Goal: Information Seeking & Learning: Learn about a topic

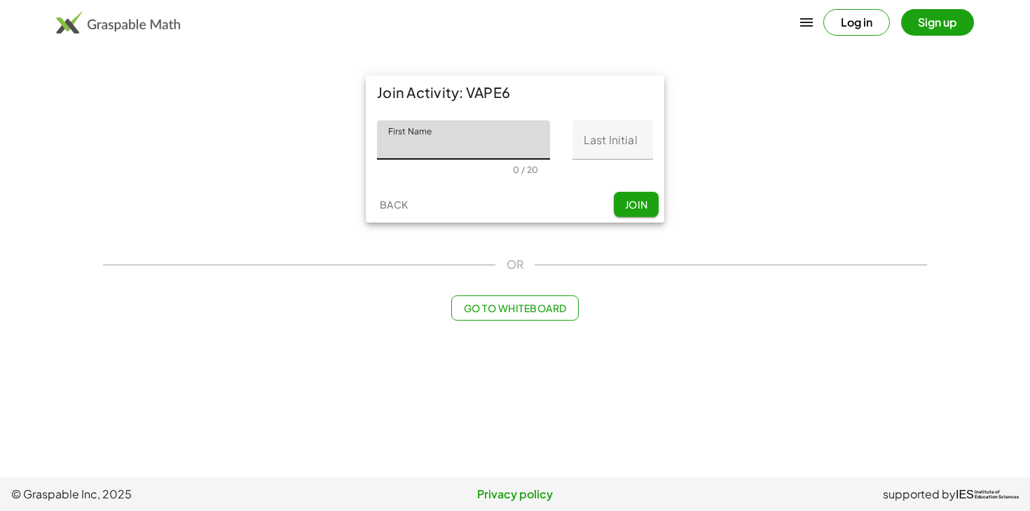
type input "*"
type input "********"
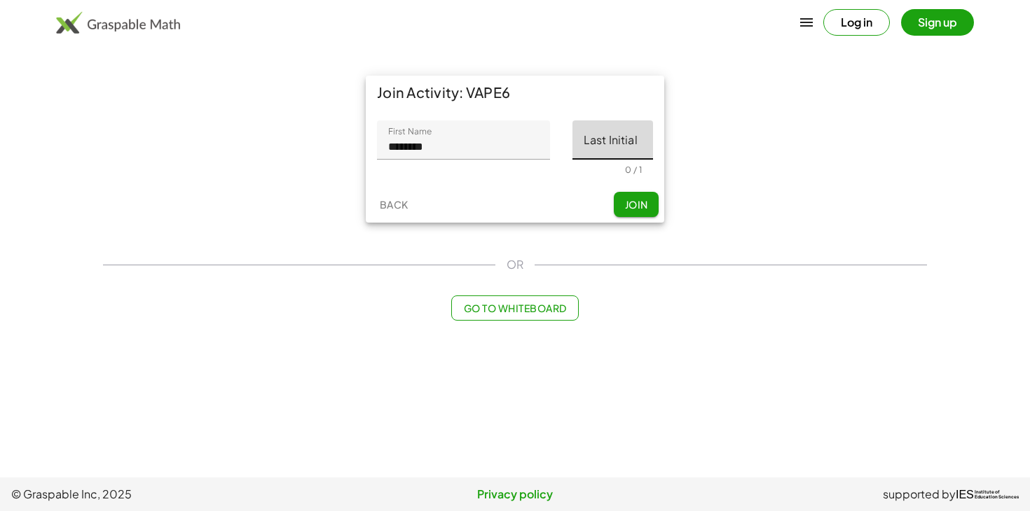
click at [599, 156] on input "Last Initial" at bounding box center [612, 140] width 81 height 39
click at [731, 238] on div "Join Activity: VAPE6 First Name First Name ******** 8 / 20 Last Initial Last In…" at bounding box center [515, 198] width 841 height 262
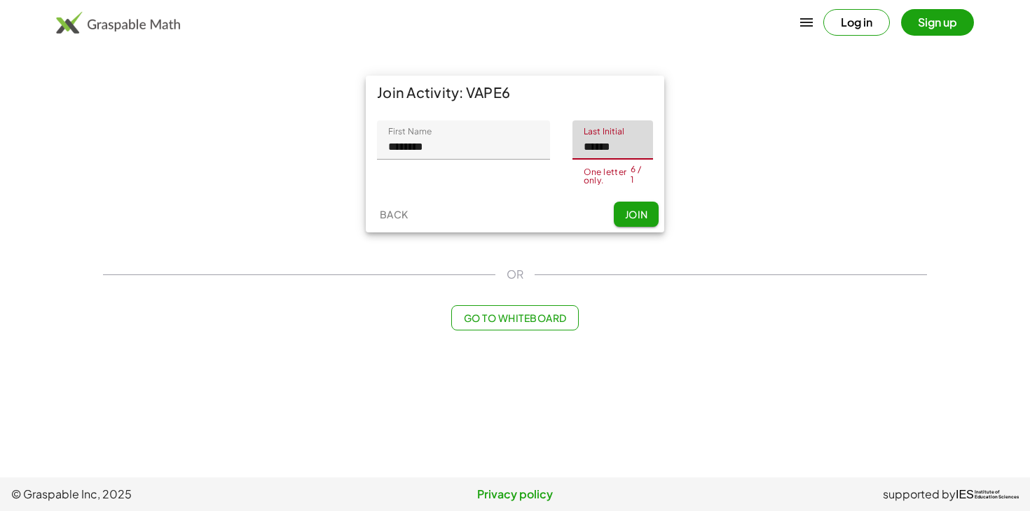
click at [635, 142] on input "******" at bounding box center [612, 140] width 81 height 39
type input "*"
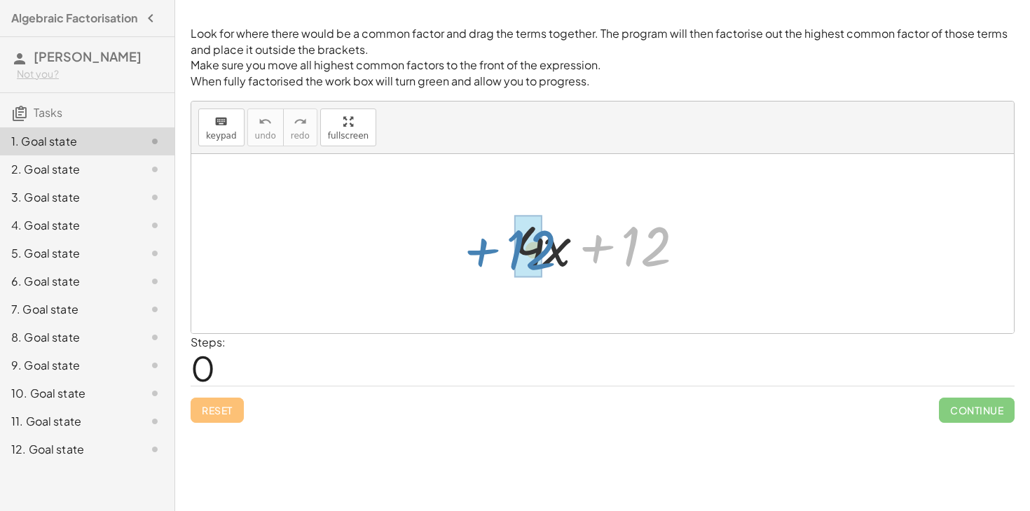
drag, startPoint x: 654, startPoint y: 248, endPoint x: 537, endPoint y: 252, distance: 116.4
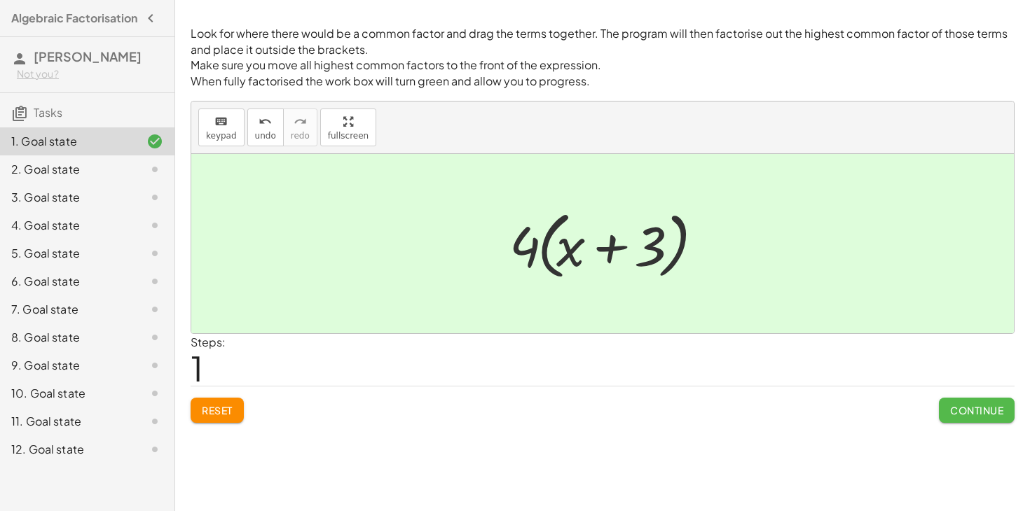
click at [958, 414] on span "Continue" at bounding box center [976, 410] width 53 height 13
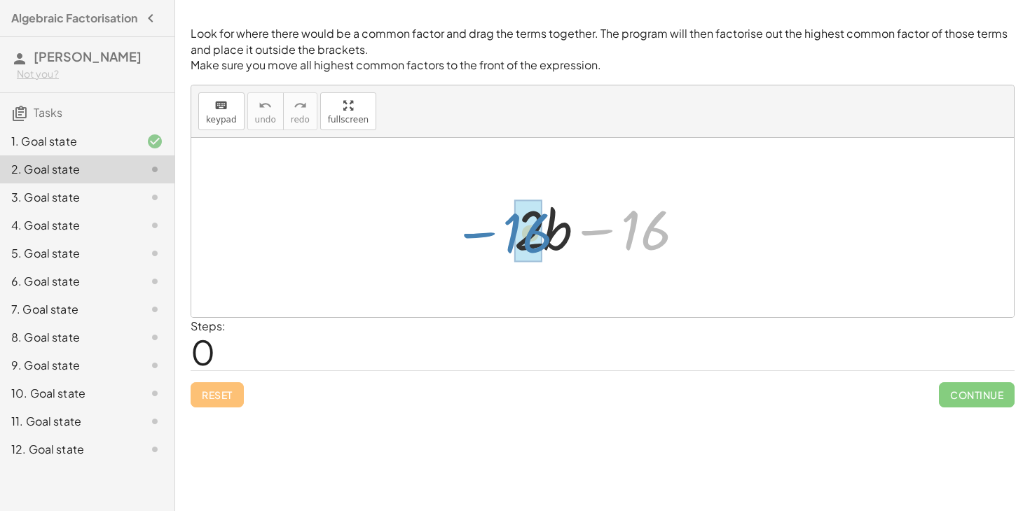
drag, startPoint x: 645, startPoint y: 242, endPoint x: 526, endPoint y: 245, distance: 118.4
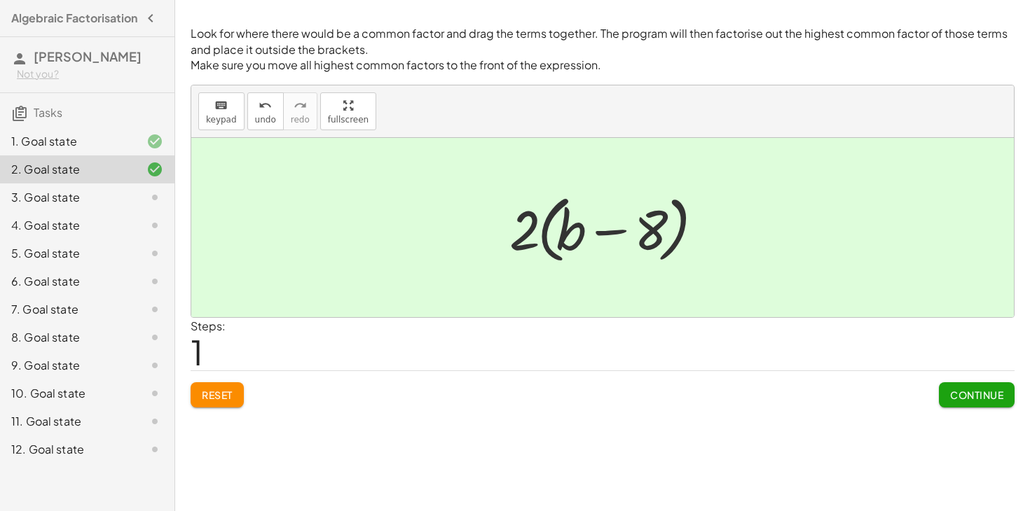
click at [975, 394] on span "Continue" at bounding box center [976, 395] width 53 height 13
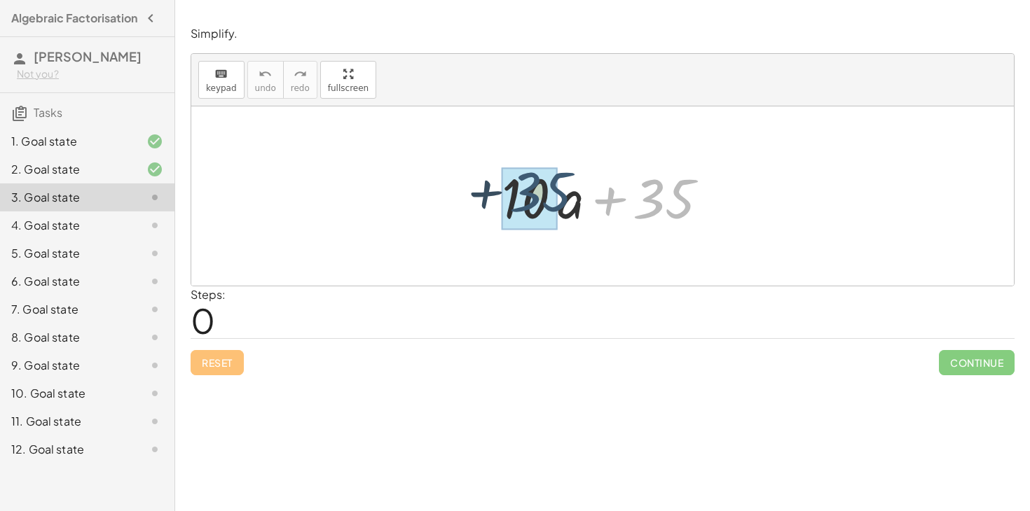
drag, startPoint x: 667, startPoint y: 199, endPoint x: 528, endPoint y: 192, distance: 138.9
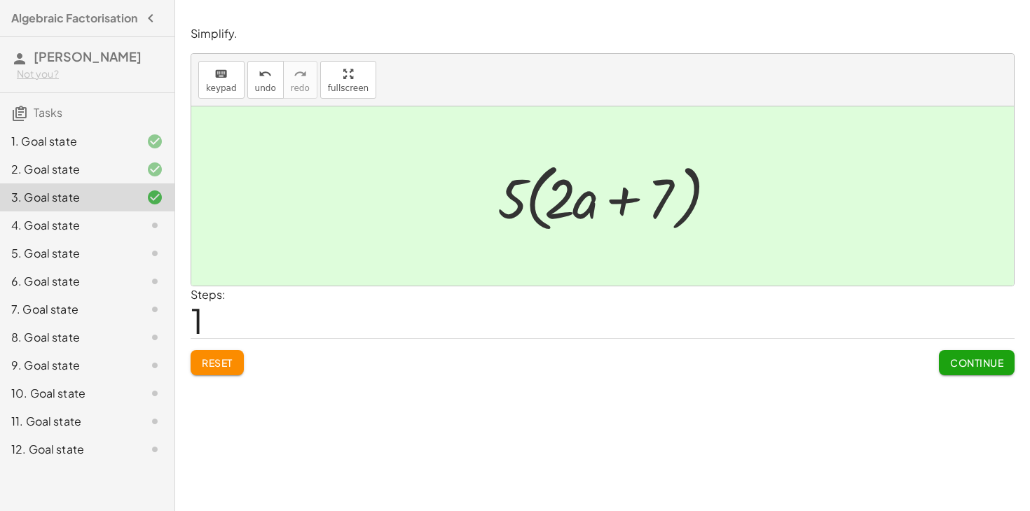
click at [980, 356] on button "Continue" at bounding box center [977, 362] width 76 height 25
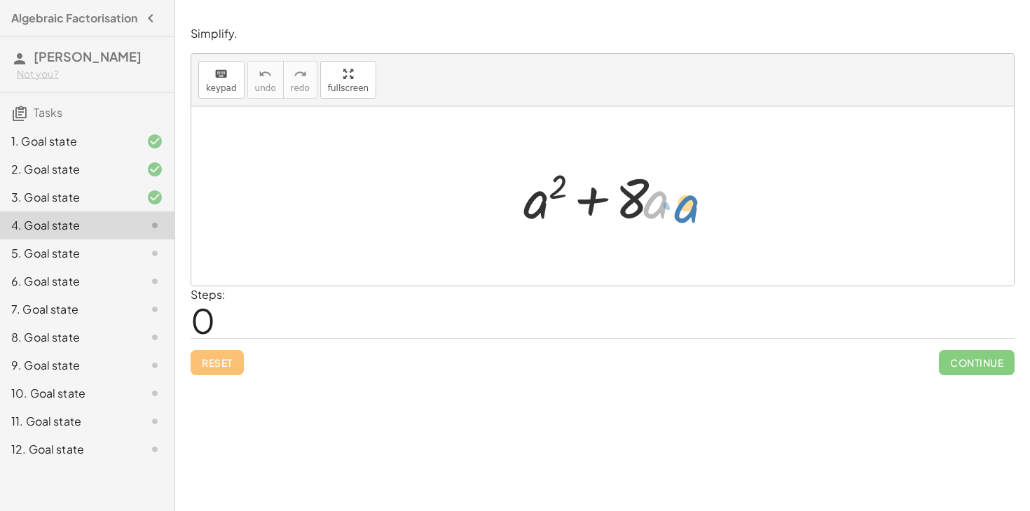
drag, startPoint x: 666, startPoint y: 202, endPoint x: 682, endPoint y: 207, distance: 16.8
click at [682, 207] on div at bounding box center [608, 196] width 184 height 72
click at [639, 202] on div at bounding box center [608, 196] width 184 height 72
drag, startPoint x: 661, startPoint y: 210, endPoint x: 539, endPoint y: 212, distance: 122.6
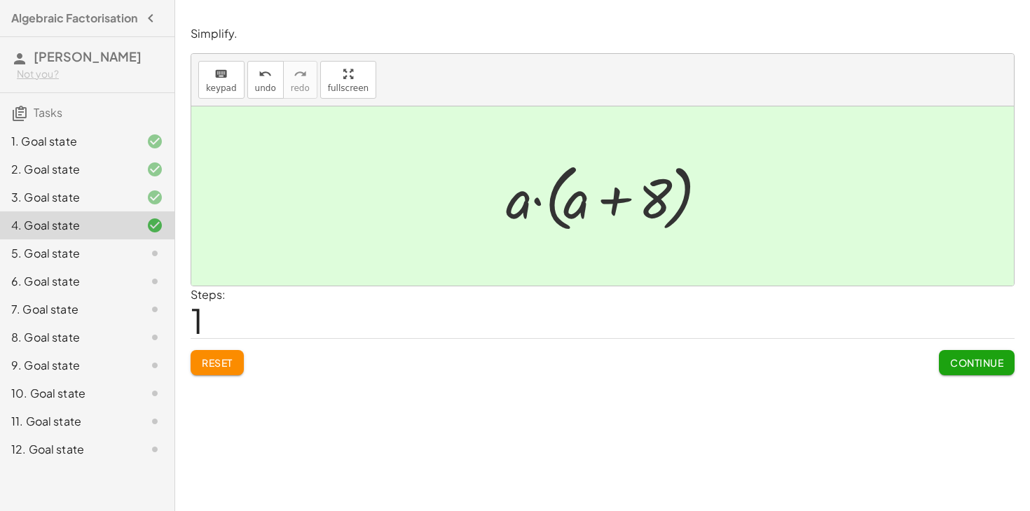
click at [225, 358] on span "Reset" at bounding box center [217, 363] width 31 height 13
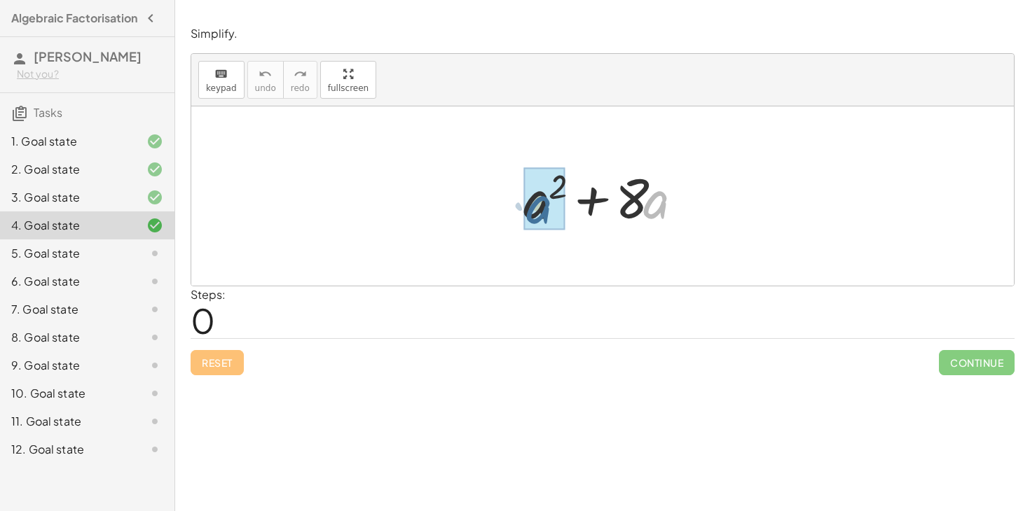
drag, startPoint x: 658, startPoint y: 205, endPoint x: 537, endPoint y: 210, distance: 120.6
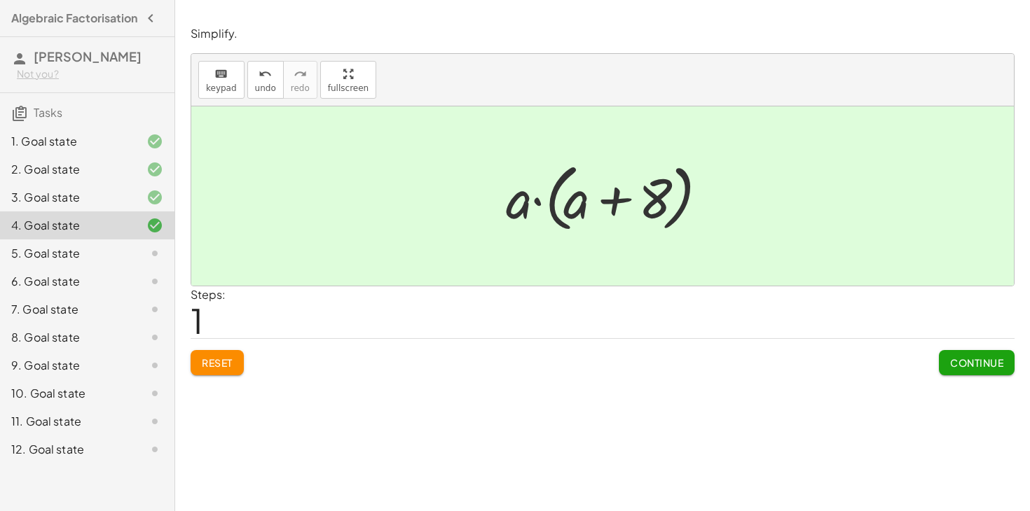
click at [954, 366] on span "Continue" at bounding box center [976, 363] width 53 height 13
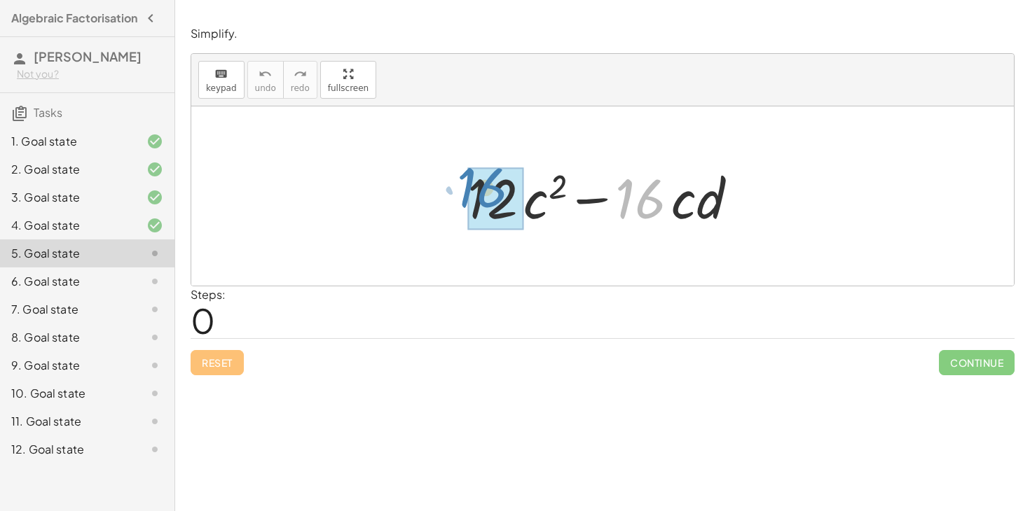
drag, startPoint x: 650, startPoint y: 210, endPoint x: 496, endPoint y: 203, distance: 154.3
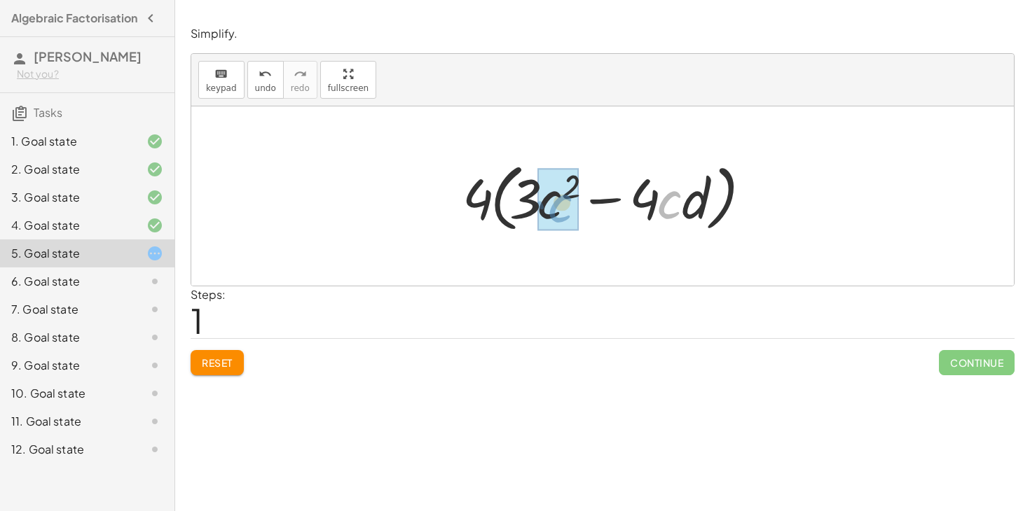
drag, startPoint x: 673, startPoint y: 202, endPoint x: 560, endPoint y: 206, distance: 113.6
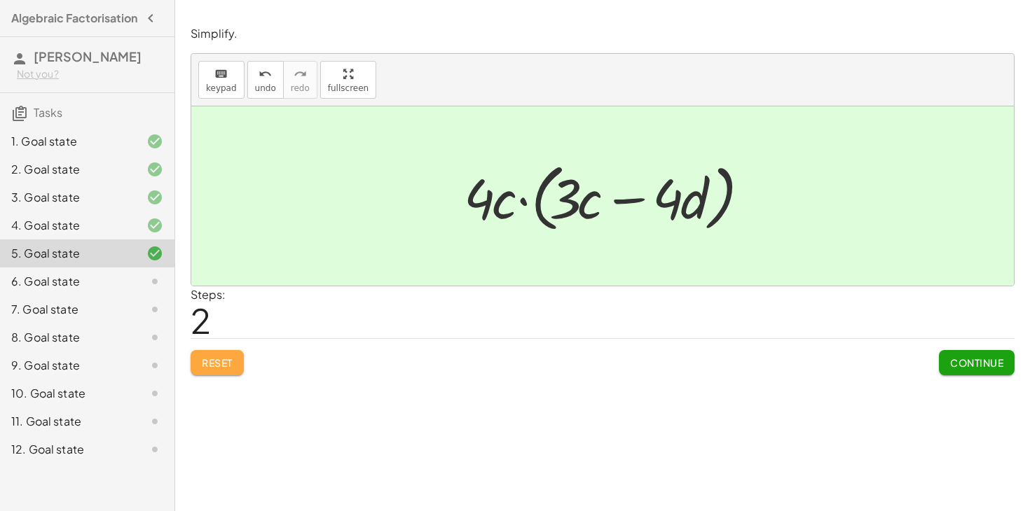
click at [205, 354] on button "Reset" at bounding box center [217, 362] width 53 height 25
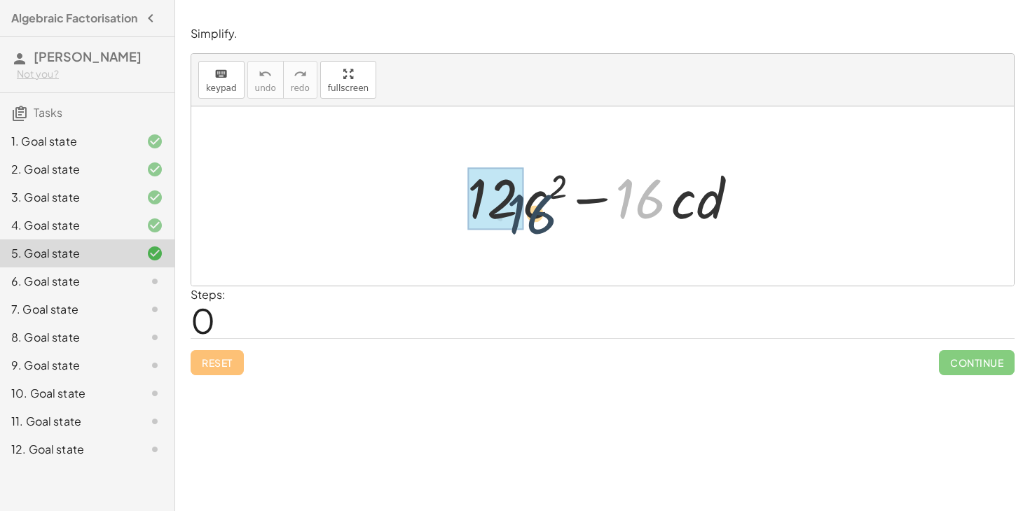
drag, startPoint x: 639, startPoint y: 205, endPoint x: 492, endPoint y: 214, distance: 147.5
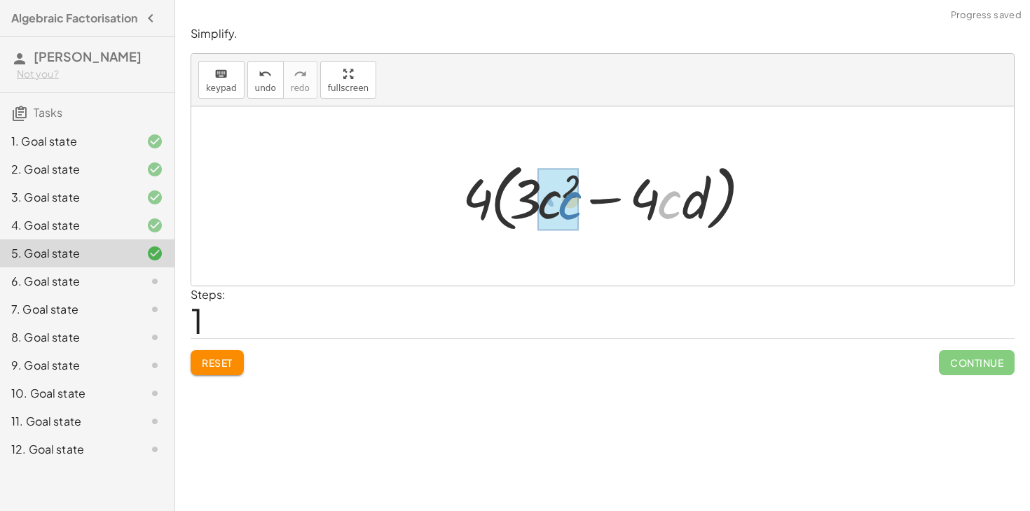
drag, startPoint x: 666, startPoint y: 207, endPoint x: 558, endPoint y: 207, distance: 107.9
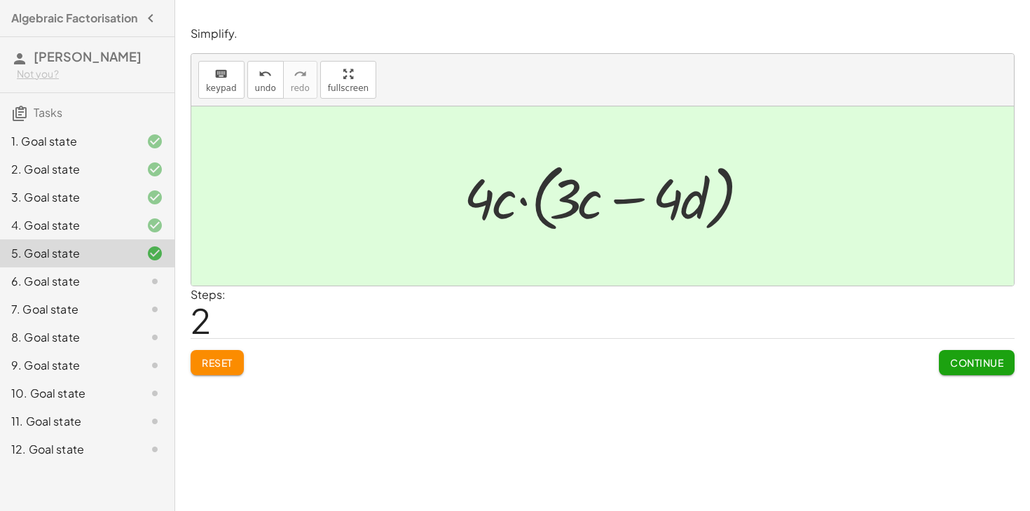
click at [944, 368] on button "Continue" at bounding box center [977, 362] width 76 height 25
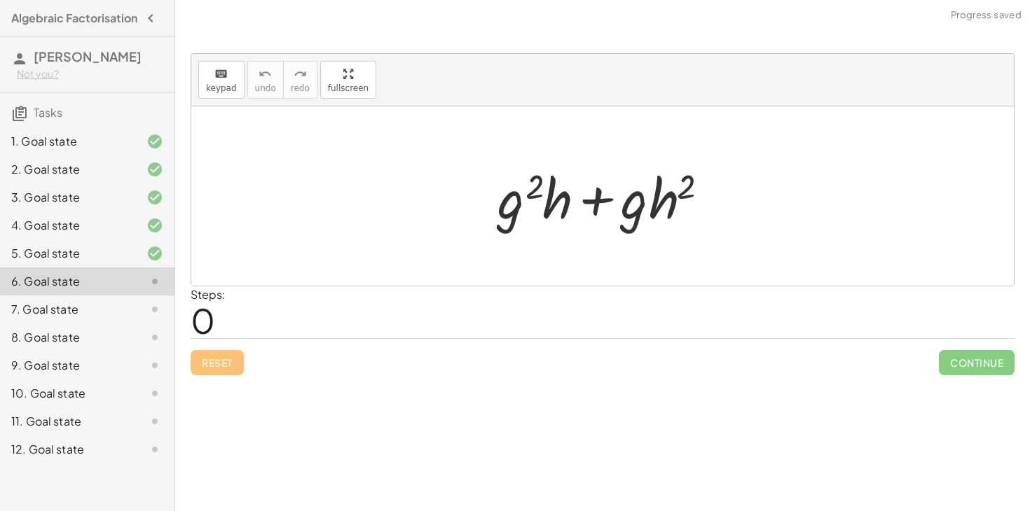
click at [107, 262] on div "5. Goal state" at bounding box center [67, 253] width 113 height 17
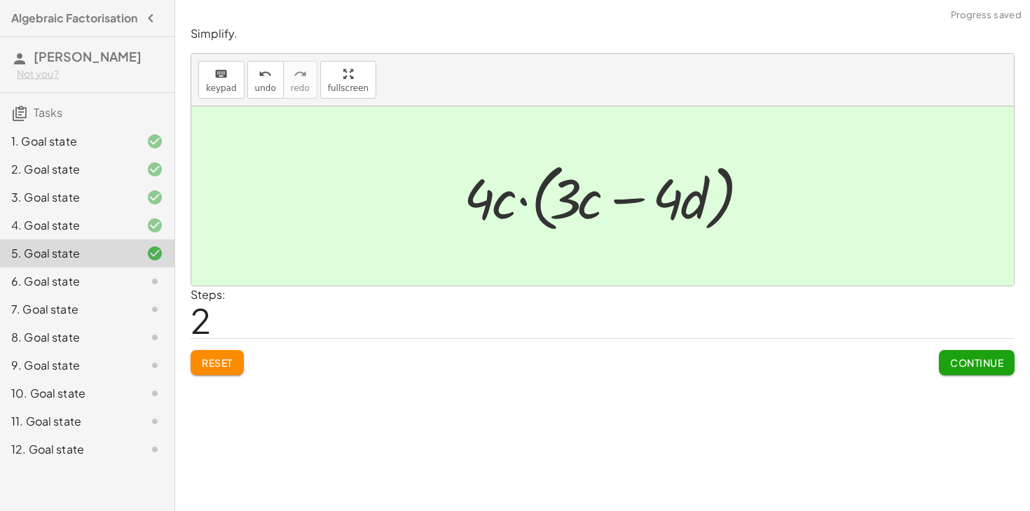
click at [226, 365] on span "Reset" at bounding box center [217, 363] width 31 height 13
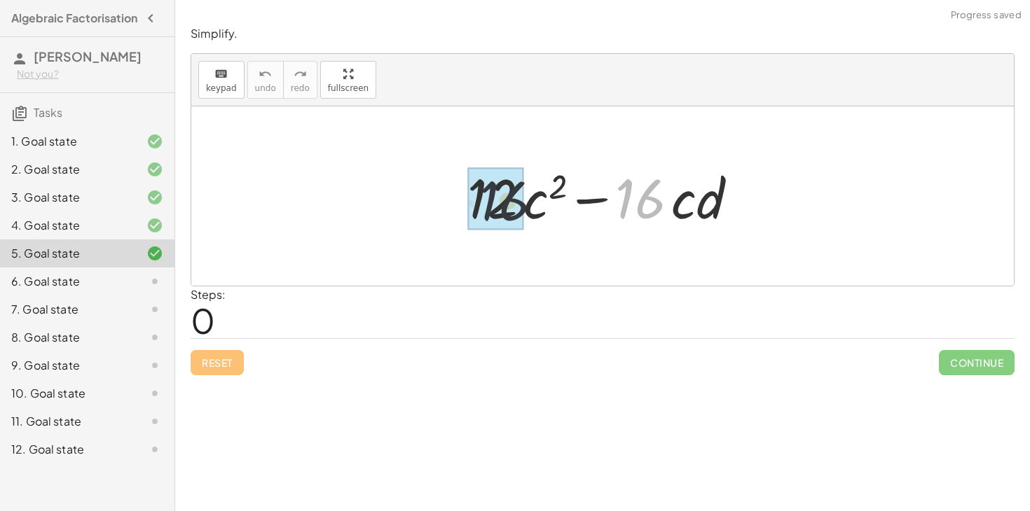
drag, startPoint x: 656, startPoint y: 182, endPoint x: 485, endPoint y: 181, distance: 171.7
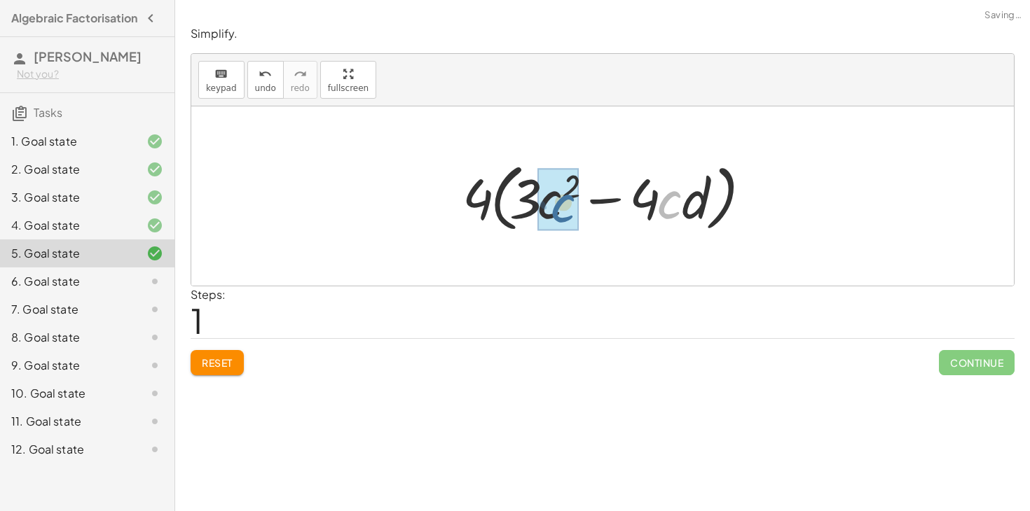
drag, startPoint x: 673, startPoint y: 212, endPoint x: 565, endPoint y: 216, distance: 108.0
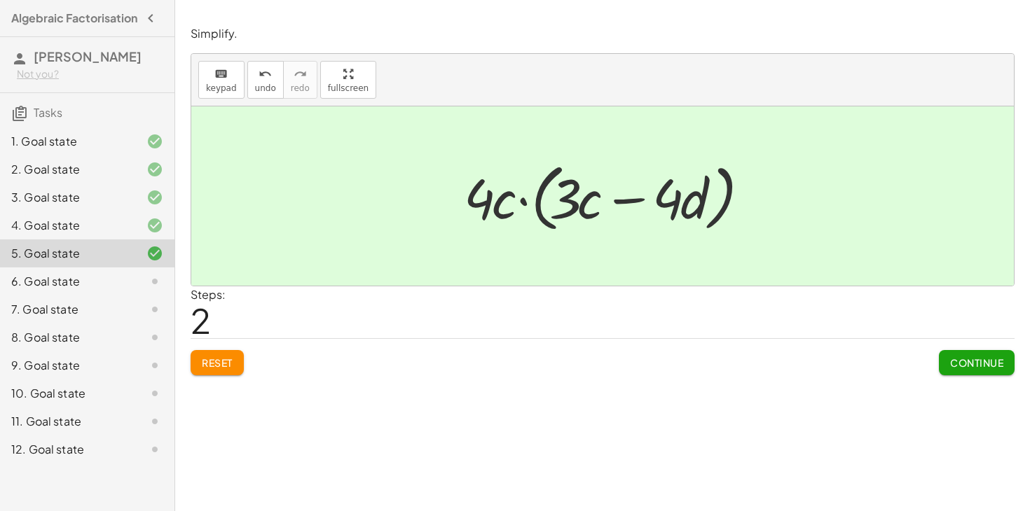
click at [958, 375] on button "Continue" at bounding box center [977, 362] width 76 height 25
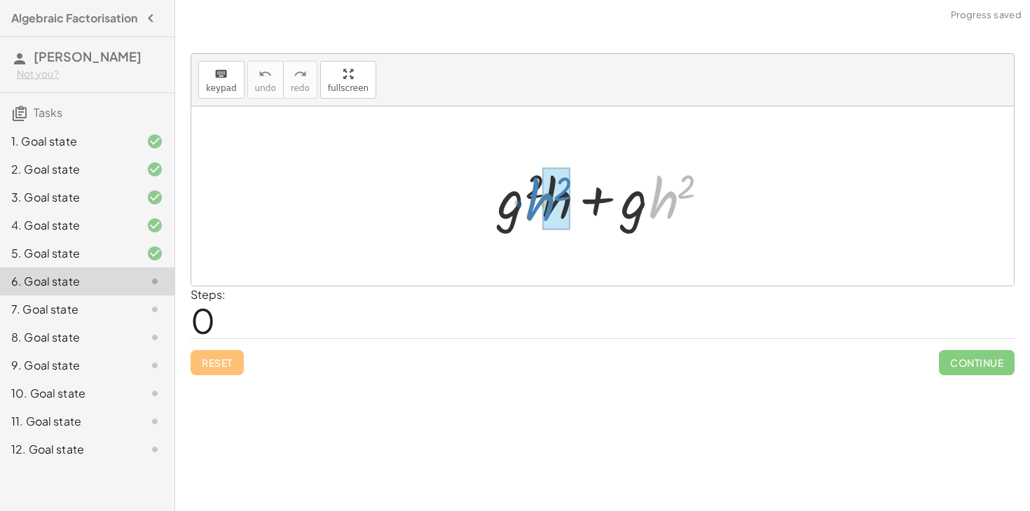
drag, startPoint x: 665, startPoint y: 209, endPoint x: 545, endPoint y: 212, distance: 119.8
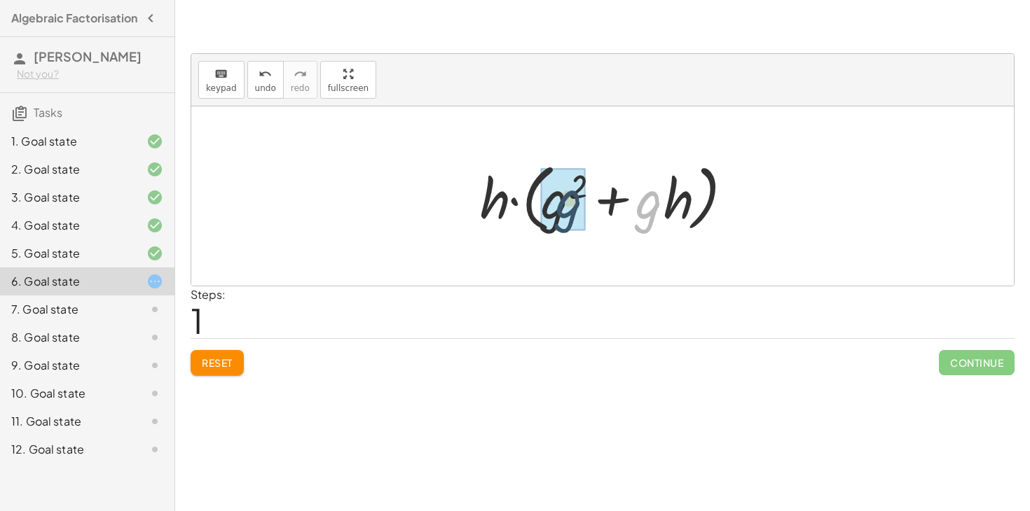
drag, startPoint x: 647, startPoint y: 211, endPoint x: 563, endPoint y: 209, distance: 84.8
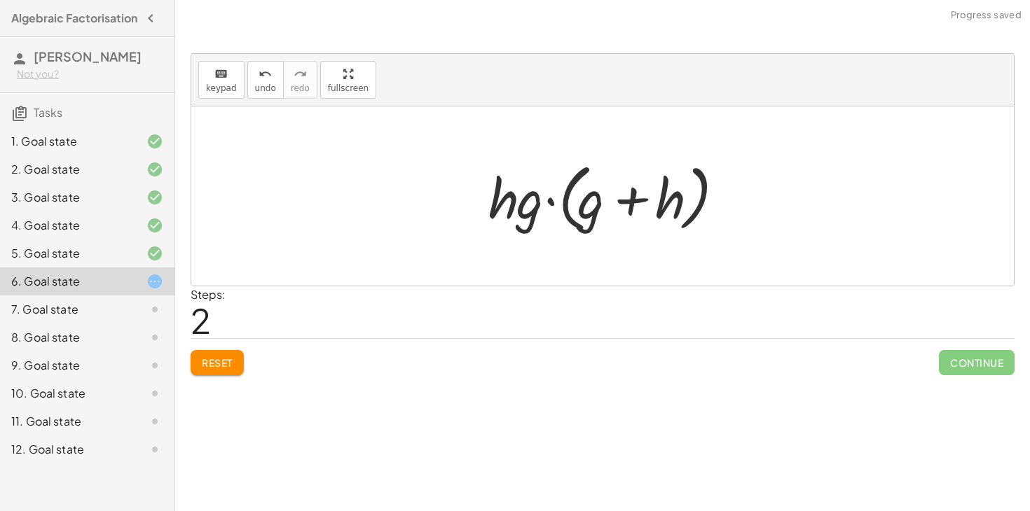
click at [226, 353] on button "Reset" at bounding box center [217, 362] width 53 height 25
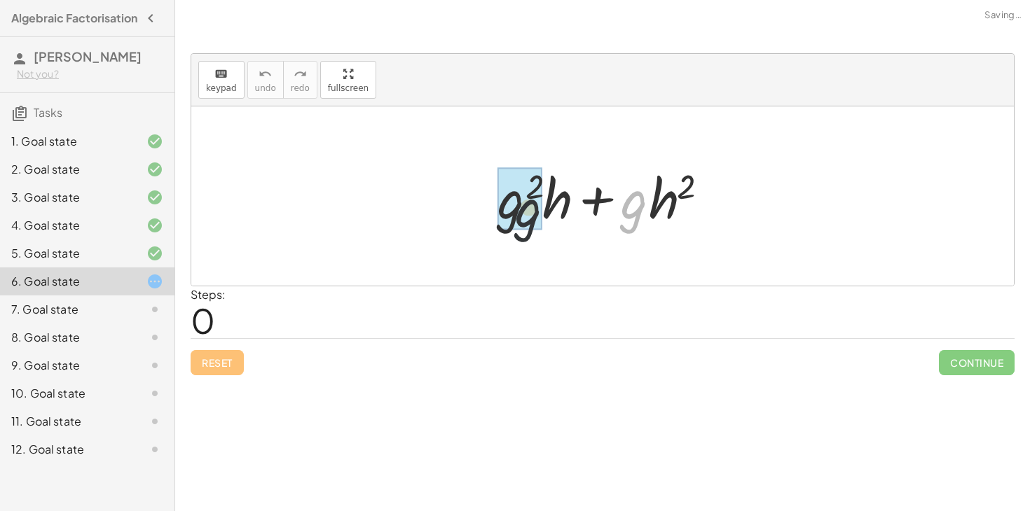
drag, startPoint x: 628, startPoint y: 218, endPoint x: 480, endPoint y: 226, distance: 148.7
click at [480, 226] on div "· g + · g 2 · h + · g · h 2" at bounding box center [602, 196] width 252 height 79
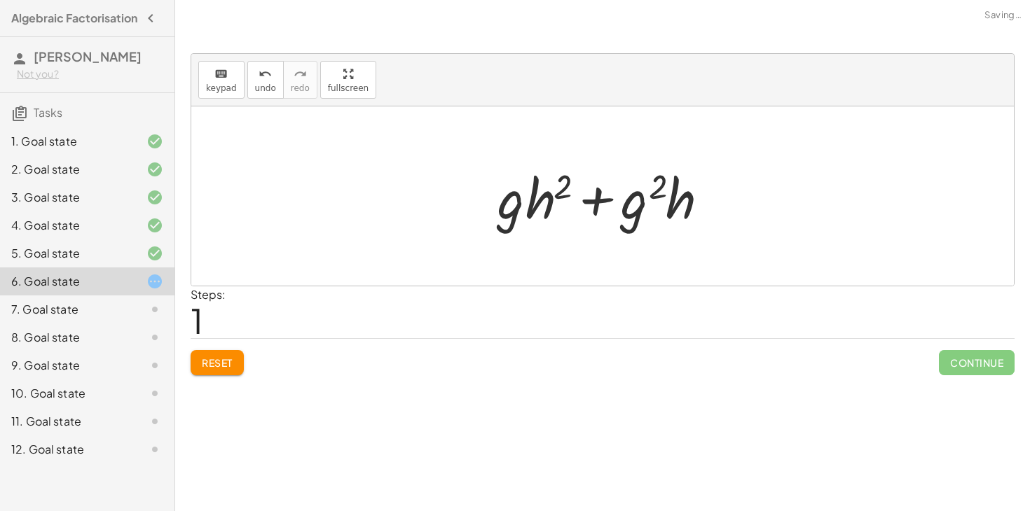
click at [249, 368] on div "Reset Continue" at bounding box center [603, 356] width 824 height 37
drag, startPoint x: 213, startPoint y: 368, endPoint x: 229, endPoint y: 357, distance: 19.2
click at [213, 368] on span "Reset" at bounding box center [217, 363] width 31 height 13
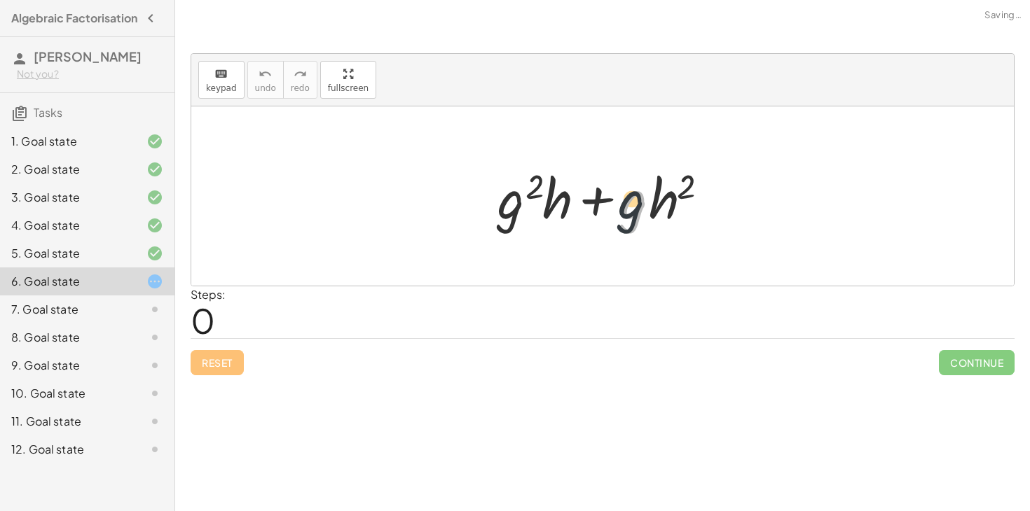
drag, startPoint x: 623, startPoint y: 214, endPoint x: 613, endPoint y: 213, distance: 9.9
click at [613, 213] on div at bounding box center [607, 196] width 235 height 72
drag, startPoint x: 640, startPoint y: 212, endPoint x: 610, endPoint y: 216, distance: 30.5
click at [610, 216] on div at bounding box center [607, 196] width 235 height 72
drag, startPoint x: 667, startPoint y: 205, endPoint x: 652, endPoint y: 207, distance: 15.5
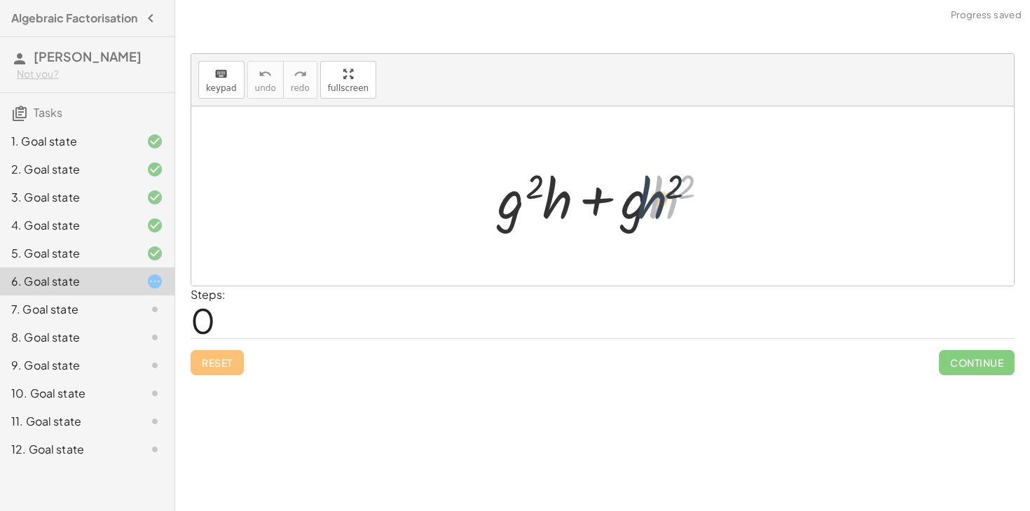
click at [652, 207] on div at bounding box center [607, 196] width 235 height 72
click at [645, 205] on div at bounding box center [607, 196] width 235 height 72
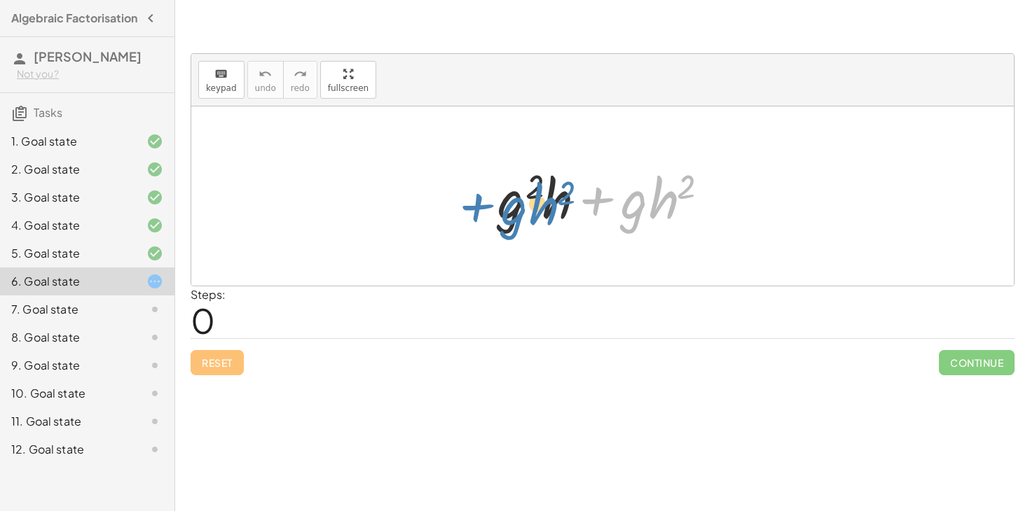
drag, startPoint x: 612, startPoint y: 195, endPoint x: 492, endPoint y: 200, distance: 119.9
click at [492, 200] on div at bounding box center [607, 196] width 235 height 72
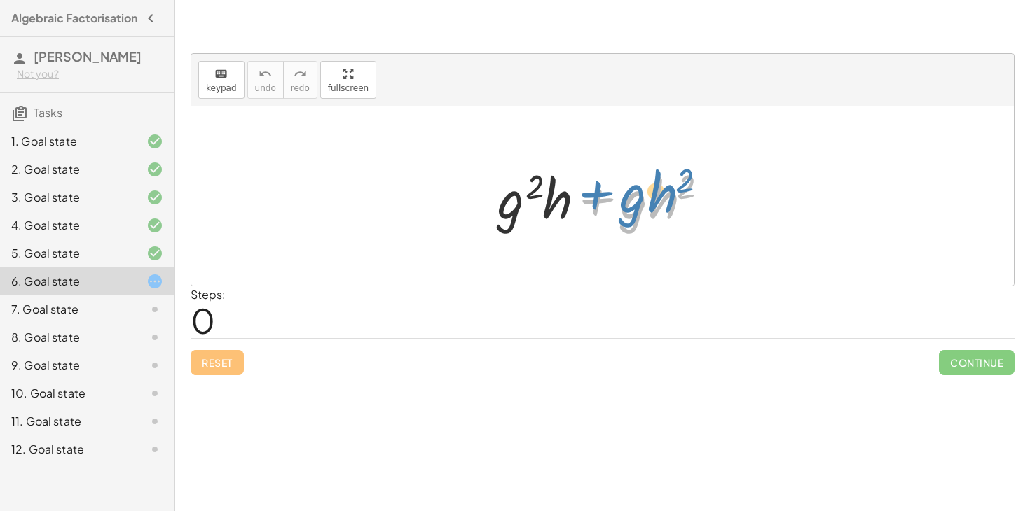
click at [584, 193] on div at bounding box center [607, 196] width 235 height 72
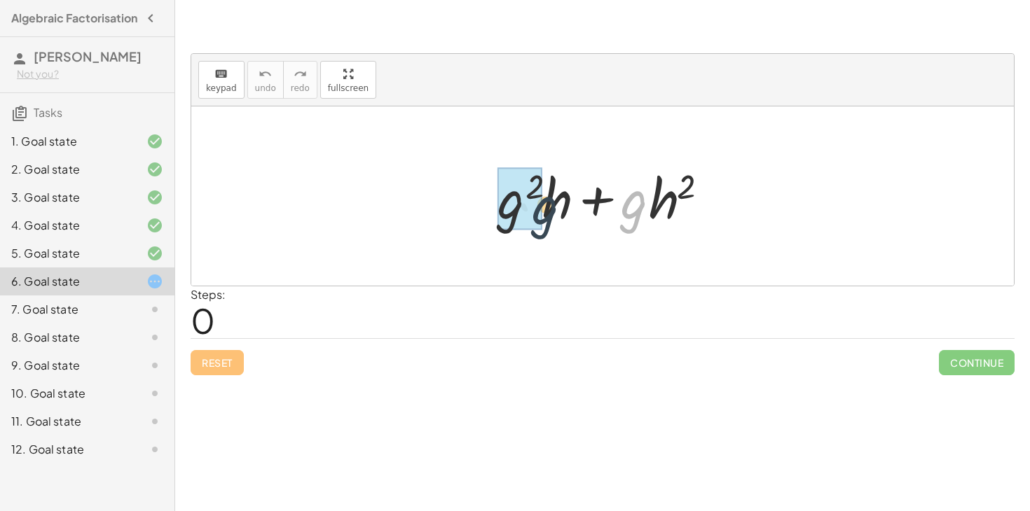
drag, startPoint x: 641, startPoint y: 207, endPoint x: 542, endPoint y: 210, distance: 99.5
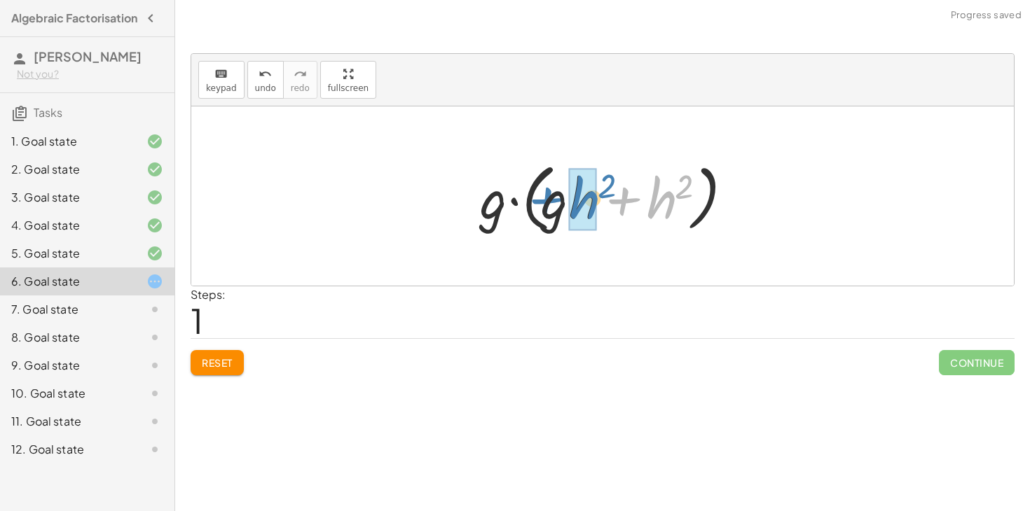
drag, startPoint x: 649, startPoint y: 189, endPoint x: 571, endPoint y: 188, distance: 77.8
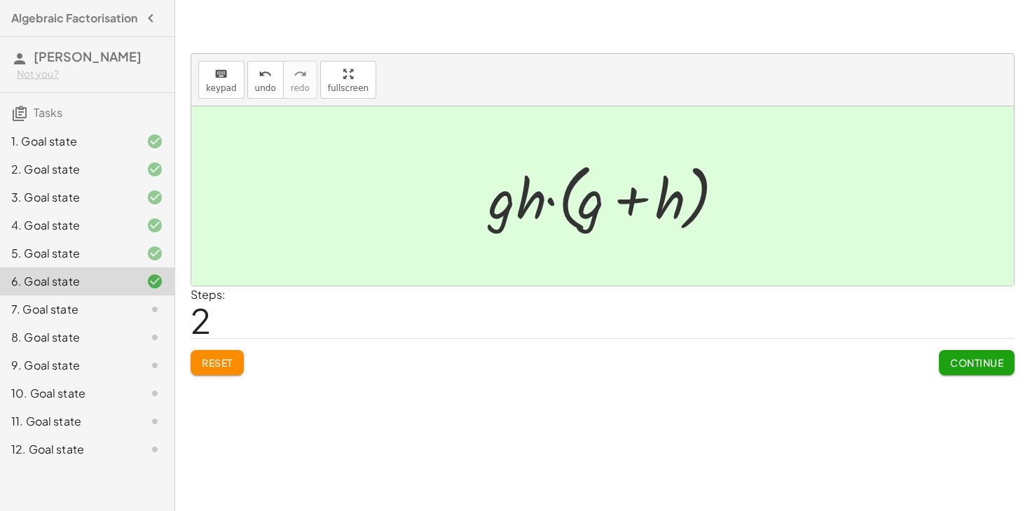
click at [214, 358] on span "Reset" at bounding box center [217, 363] width 31 height 13
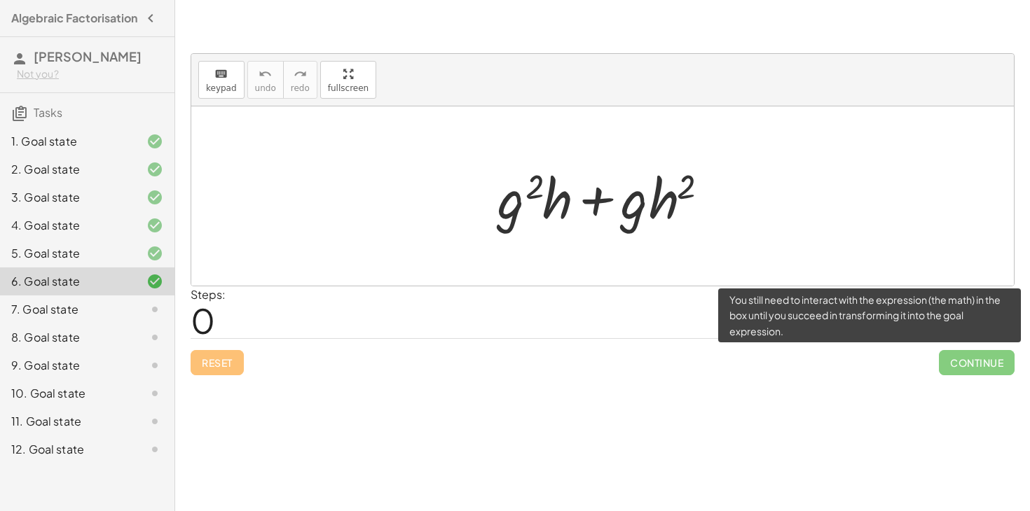
click at [977, 359] on span "Continue" at bounding box center [977, 362] width 76 height 25
drag, startPoint x: 977, startPoint y: 359, endPoint x: 993, endPoint y: 338, distance: 26.4
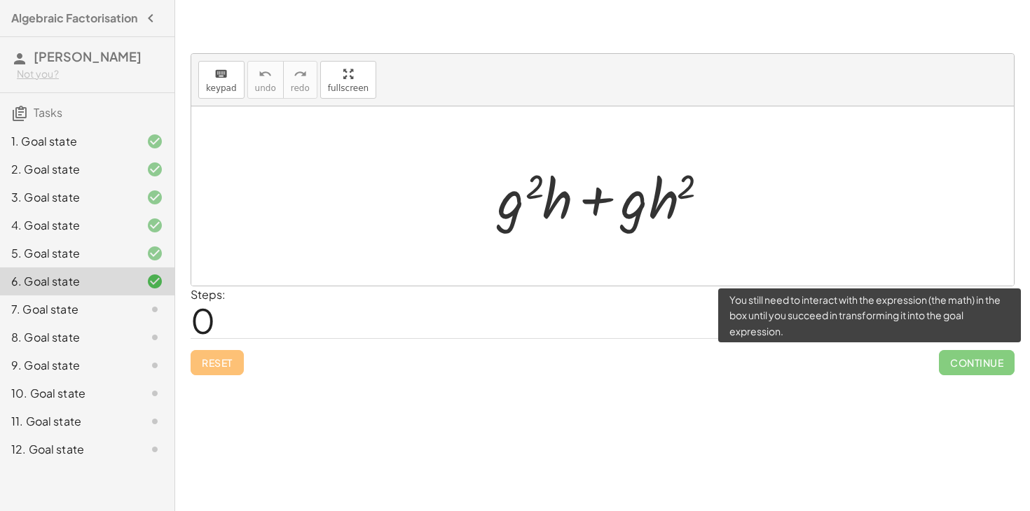
click at [978, 352] on span "Continue" at bounding box center [977, 362] width 76 height 25
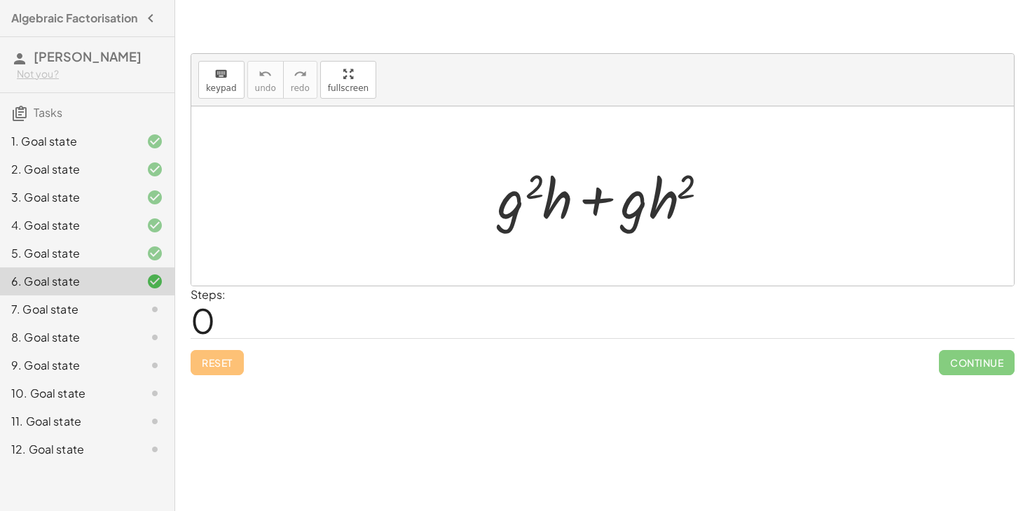
click at [379, 328] on div "Steps: 0" at bounding box center [603, 313] width 824 height 52
click at [727, 204] on div "+ · g 2 · h + · g · h 2" at bounding box center [602, 195] width 823 height 179
click at [200, 359] on div "Reset Continue" at bounding box center [603, 356] width 824 height 37
click at [104, 262] on div "5. Goal state" at bounding box center [67, 253] width 113 height 17
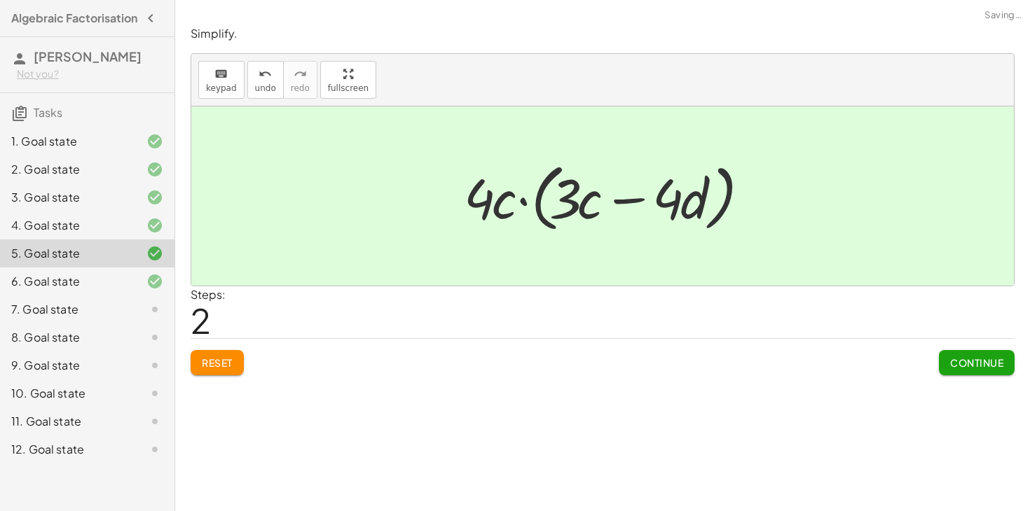
click at [102, 290] on div "6. Goal state" at bounding box center [67, 281] width 113 height 17
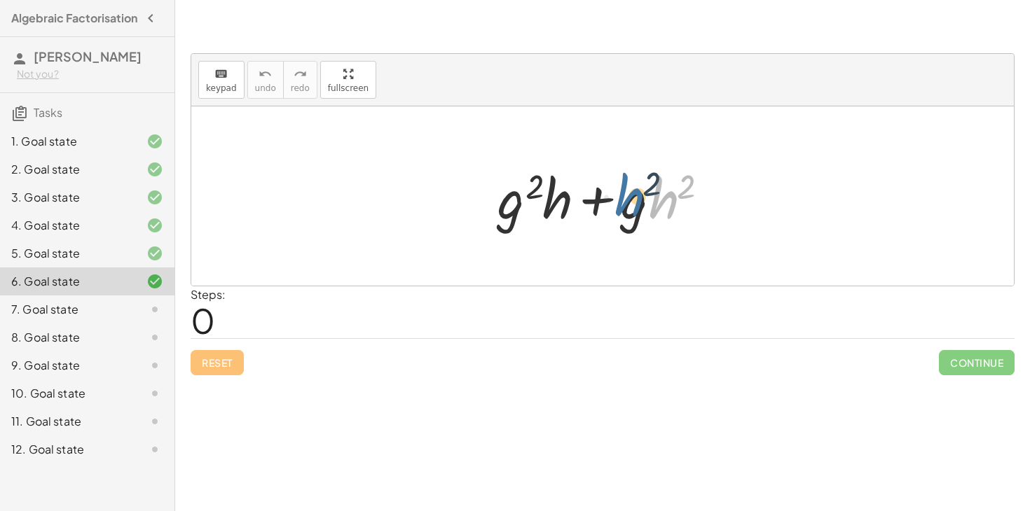
drag, startPoint x: 652, startPoint y: 200, endPoint x: 642, endPoint y: 198, distance: 10.9
click at [621, 198] on div at bounding box center [607, 196] width 235 height 72
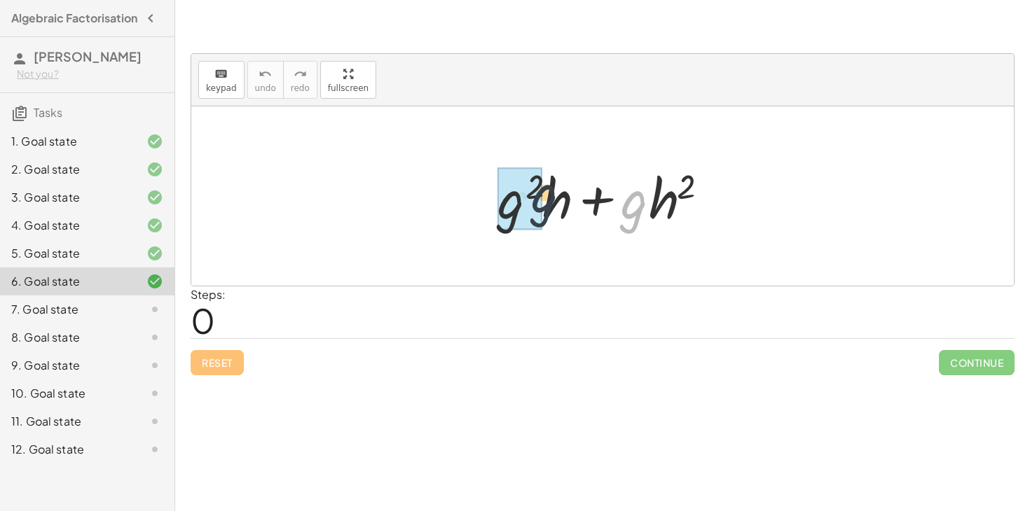
drag, startPoint x: 640, startPoint y: 218, endPoint x: 522, endPoint y: 209, distance: 118.1
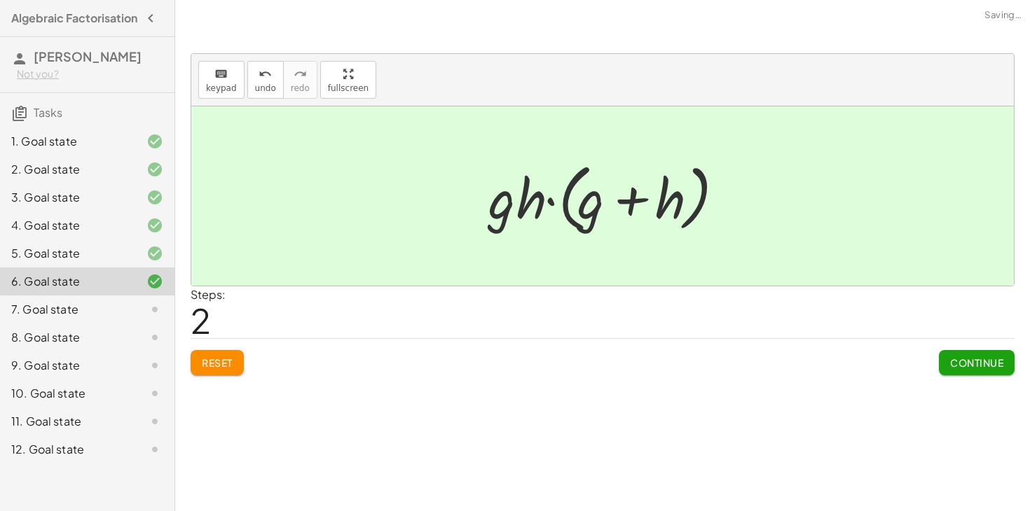
click at [946, 357] on button "Continue" at bounding box center [977, 362] width 76 height 25
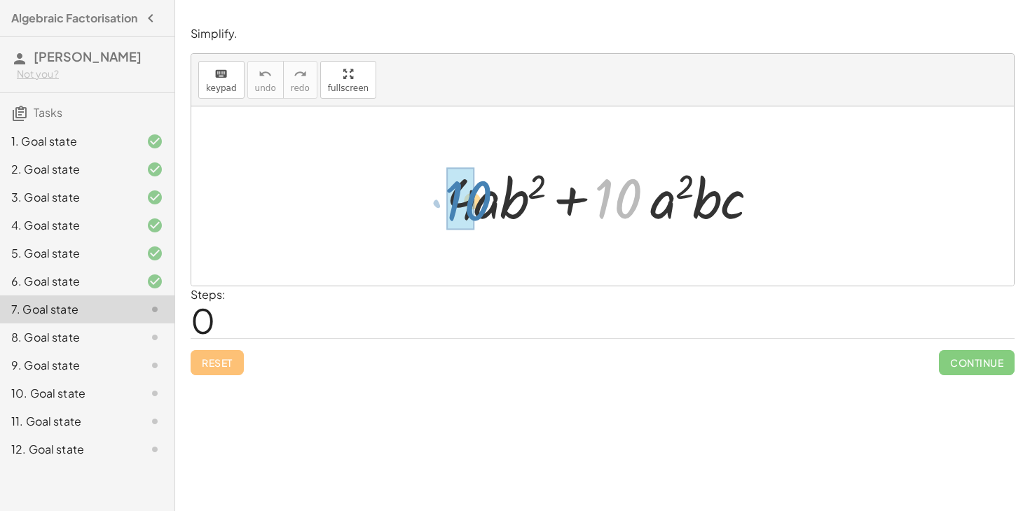
drag, startPoint x: 617, startPoint y: 211, endPoint x: 465, endPoint y: 211, distance: 152.0
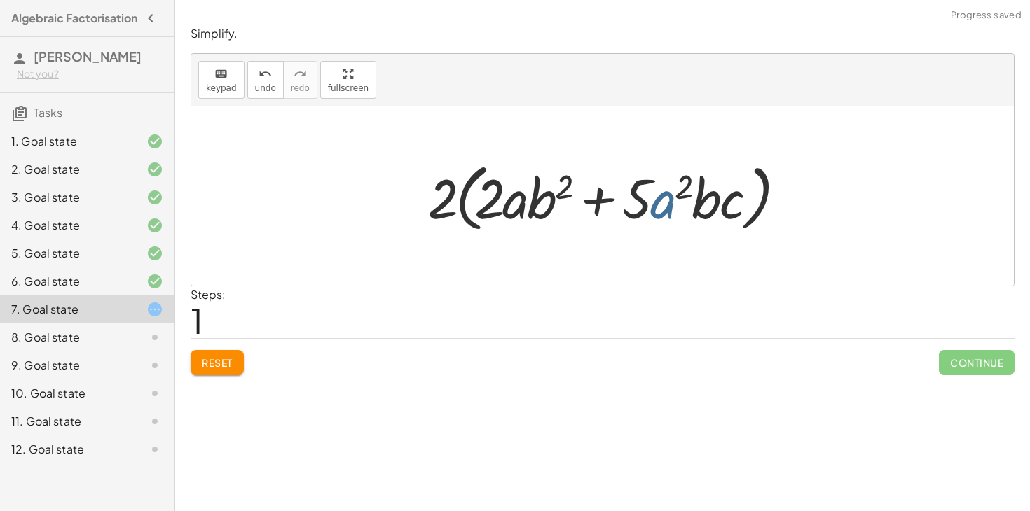
click at [671, 205] on div at bounding box center [607, 196] width 375 height 81
drag, startPoint x: 708, startPoint y: 201, endPoint x: 544, endPoint y: 202, distance: 163.9
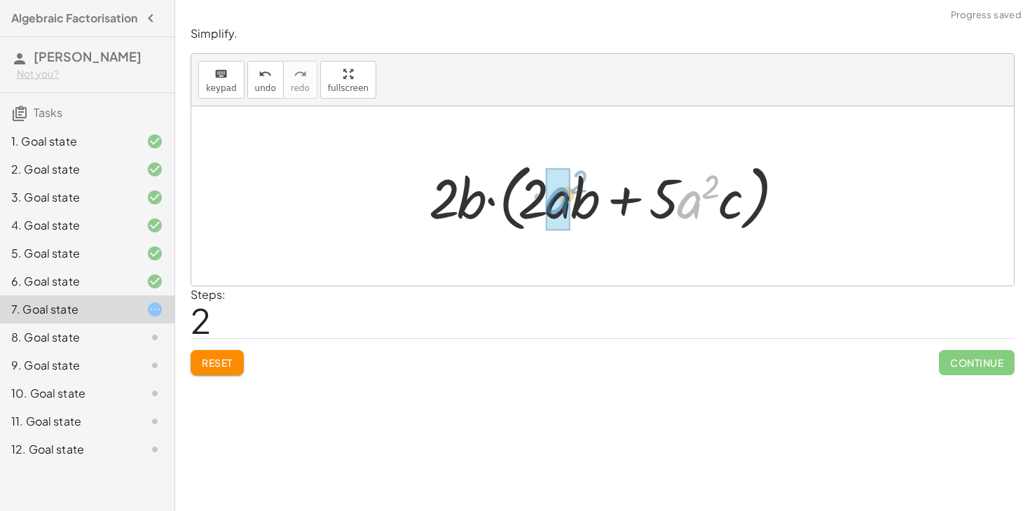
drag, startPoint x: 684, startPoint y: 203, endPoint x: 551, endPoint y: 198, distance: 133.9
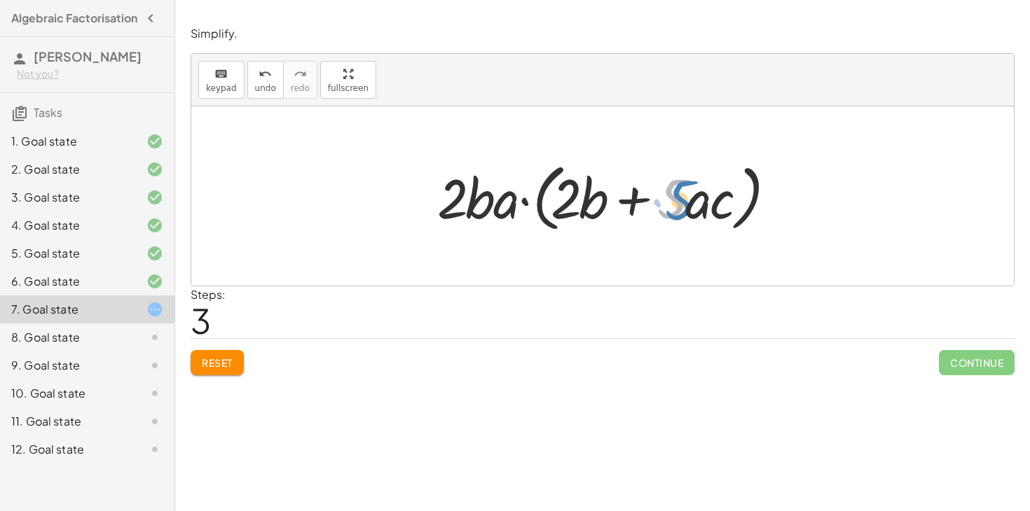
drag, startPoint x: 673, startPoint y: 200, endPoint x: 692, endPoint y: 198, distance: 18.3
click at [692, 198] on div at bounding box center [607, 196] width 355 height 81
drag, startPoint x: 700, startPoint y: 207, endPoint x: 708, endPoint y: 208, distance: 8.5
click at [708, 208] on div at bounding box center [607, 196] width 355 height 81
click at [215, 359] on span "Reset" at bounding box center [217, 363] width 31 height 13
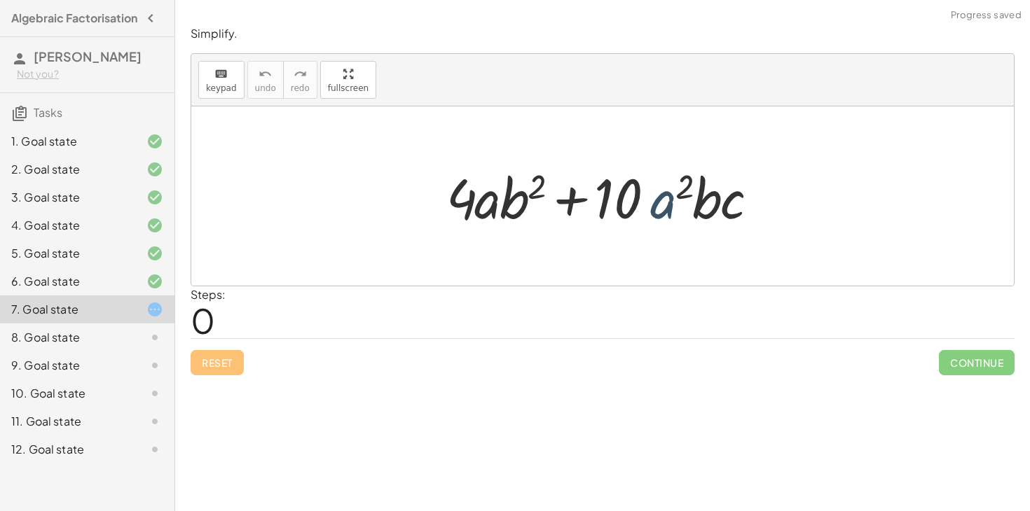
click at [663, 201] on div at bounding box center [607, 196] width 337 height 72
drag, startPoint x: 663, startPoint y: 201, endPoint x: 478, endPoint y: 213, distance: 185.3
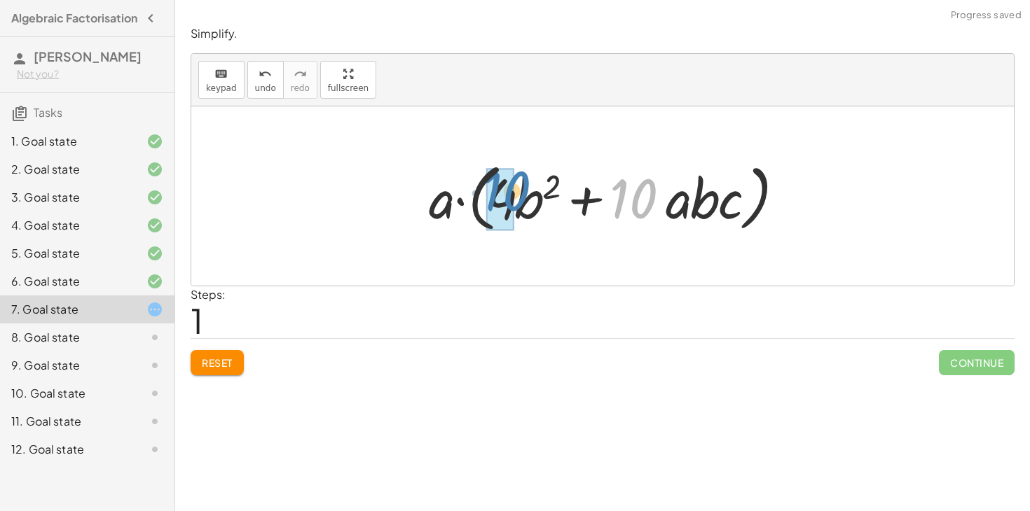
drag, startPoint x: 631, startPoint y: 195, endPoint x: 502, endPoint y: 186, distance: 129.2
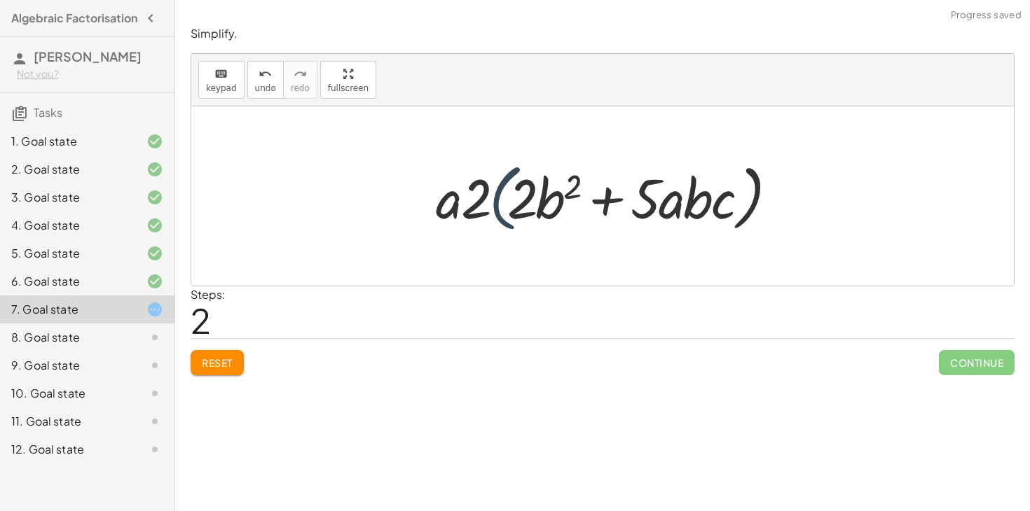
click at [488, 210] on div at bounding box center [608, 196] width 358 height 81
drag, startPoint x: 475, startPoint y: 203, endPoint x: 404, endPoint y: 200, distance: 71.5
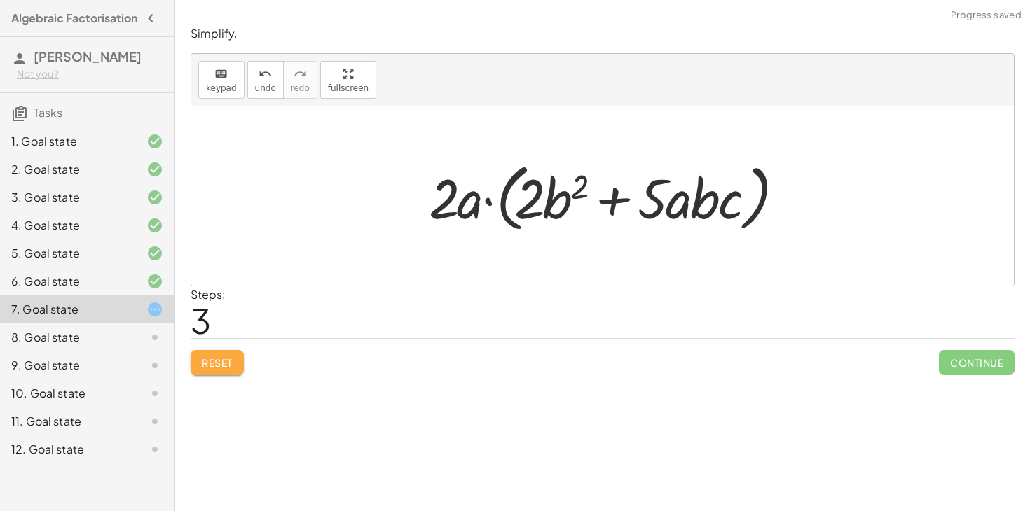
click at [235, 362] on button "Reset" at bounding box center [217, 362] width 53 height 25
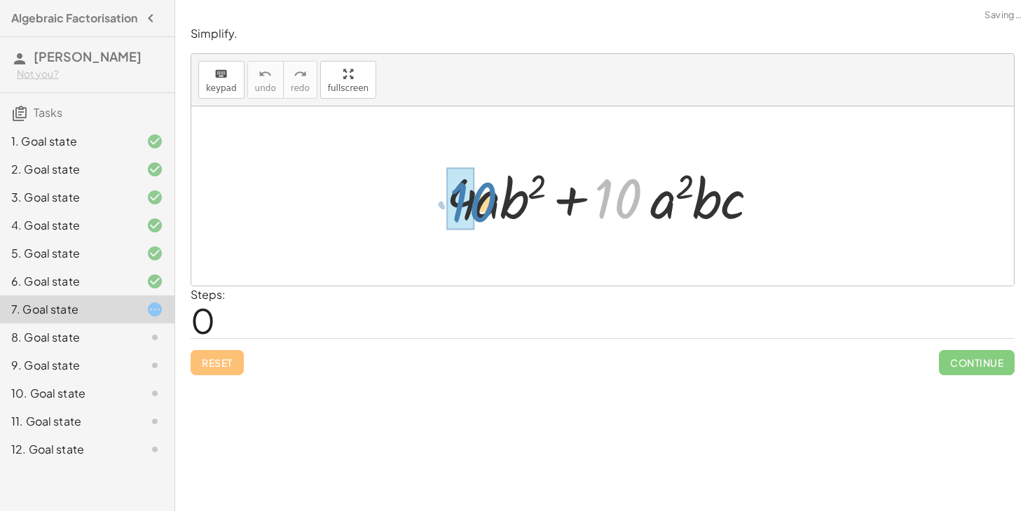
drag, startPoint x: 598, startPoint y: 205, endPoint x: 428, endPoint y: 201, distance: 169.6
click at [428, 201] on div "· 10 + · a 2 · b · c + · 4 · a · b 2 + · 10 · a 2 · b · c" at bounding box center [602, 196] width 355 height 79
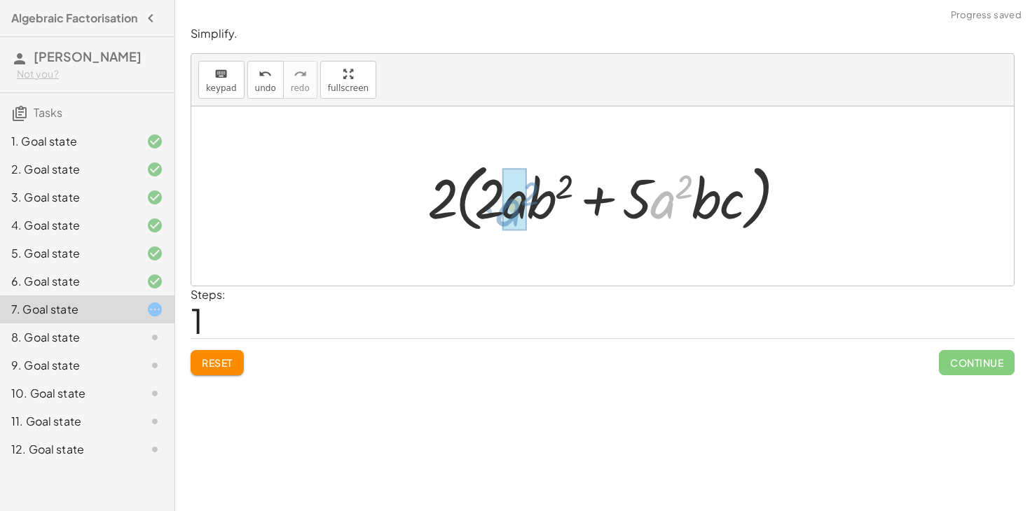
drag, startPoint x: 660, startPoint y: 198, endPoint x: 506, endPoint y: 206, distance: 154.3
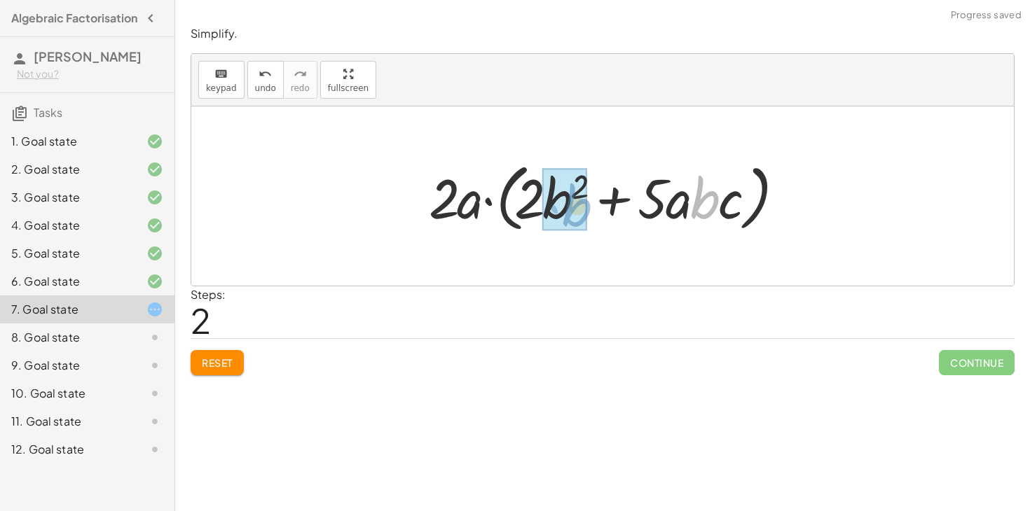
drag, startPoint x: 706, startPoint y: 202, endPoint x: 560, endPoint y: 205, distance: 145.1
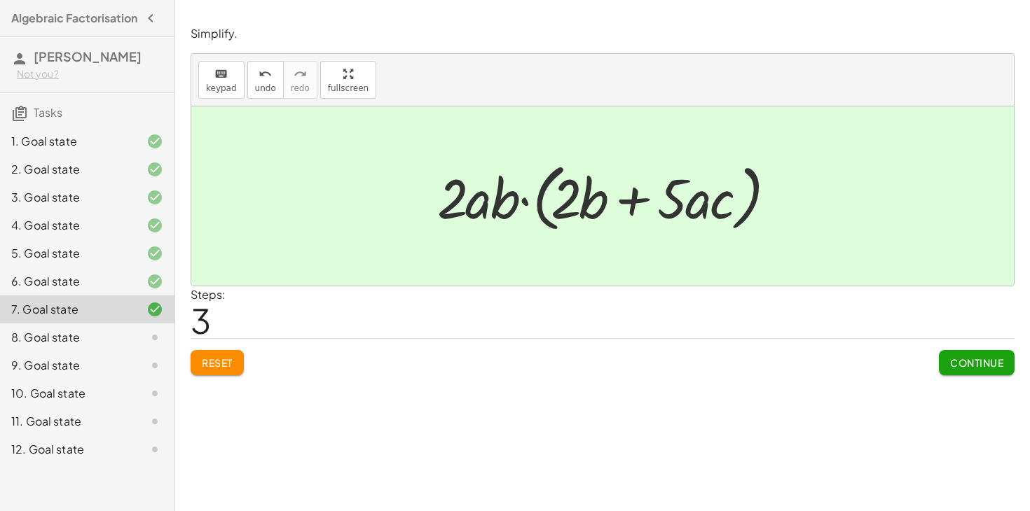
click at [102, 290] on div "6. Goal state" at bounding box center [67, 281] width 113 height 17
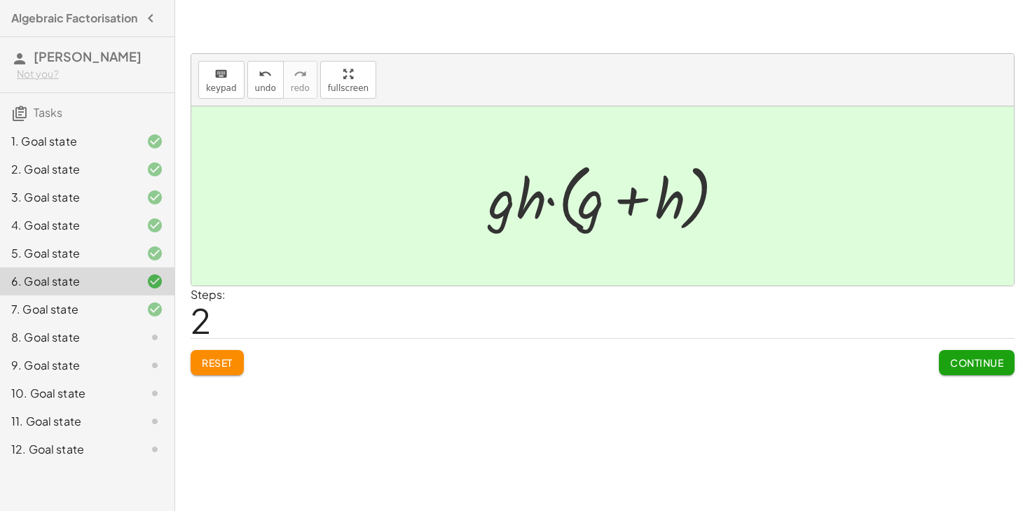
click at [134, 315] on div at bounding box center [143, 309] width 39 height 17
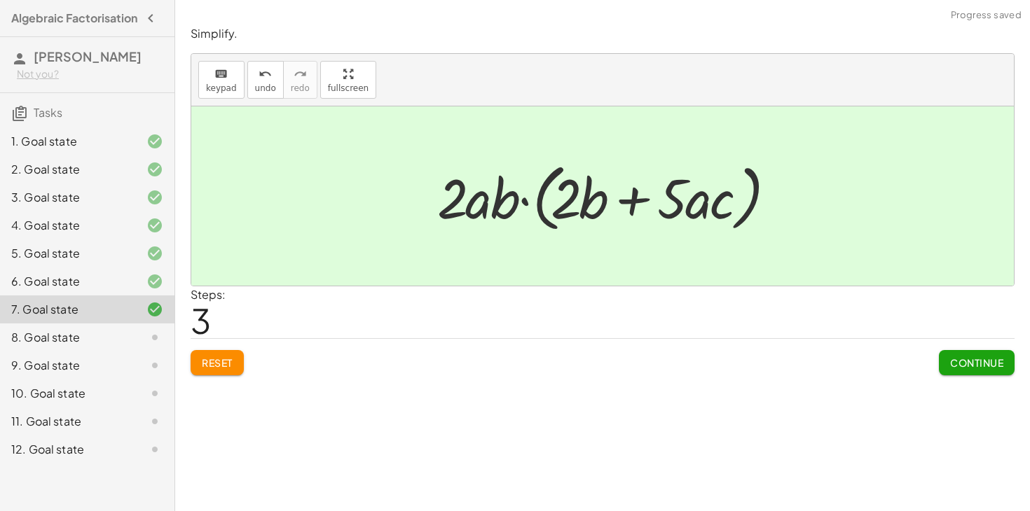
click at [209, 364] on span "Reset" at bounding box center [217, 363] width 31 height 13
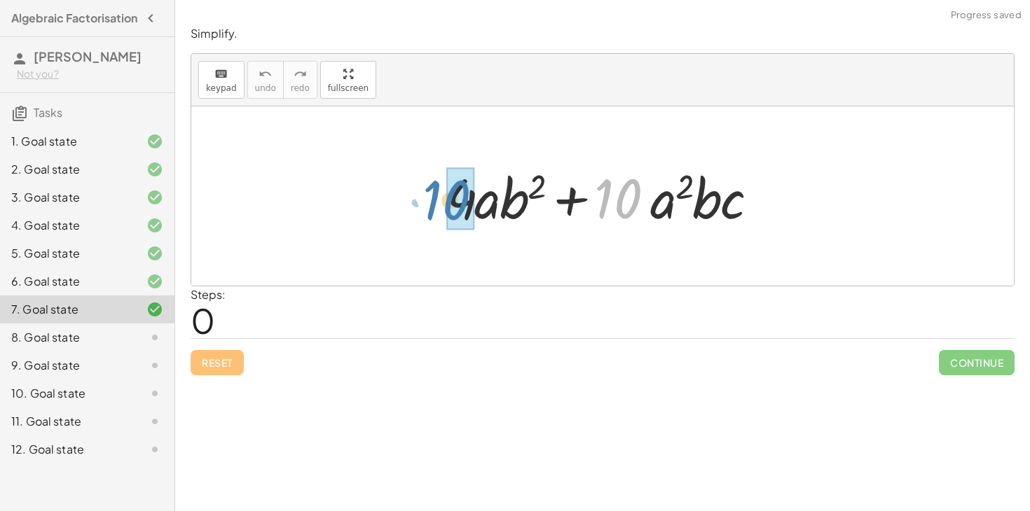
drag, startPoint x: 622, startPoint y: 190, endPoint x: 451, endPoint y: 191, distance: 171.0
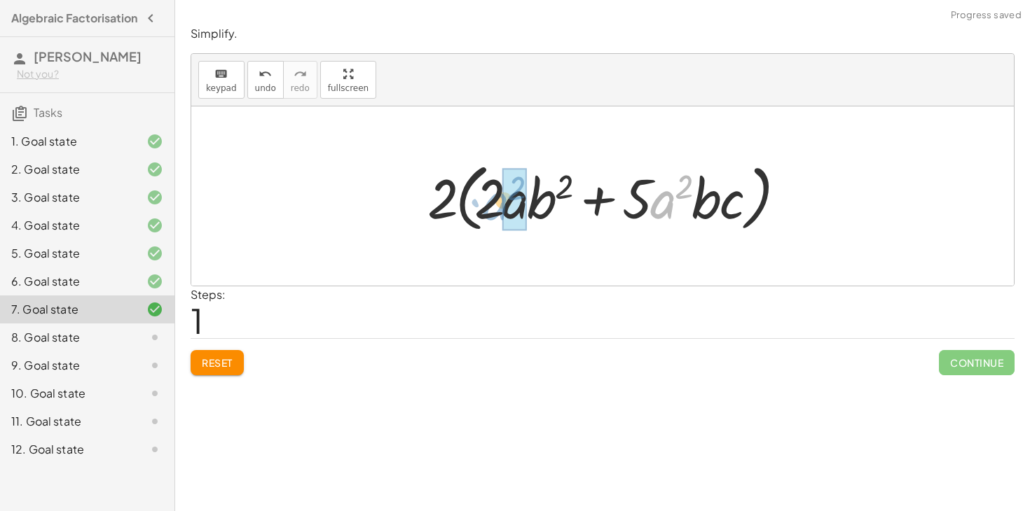
drag, startPoint x: 666, startPoint y: 202, endPoint x: 506, endPoint y: 203, distance: 160.4
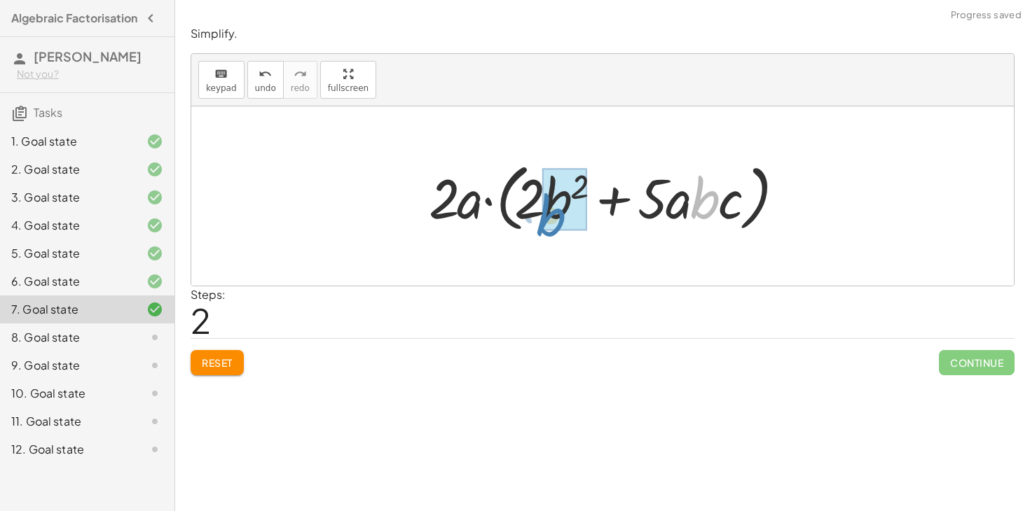
drag, startPoint x: 710, startPoint y: 190, endPoint x: 565, endPoint y: 203, distance: 145.6
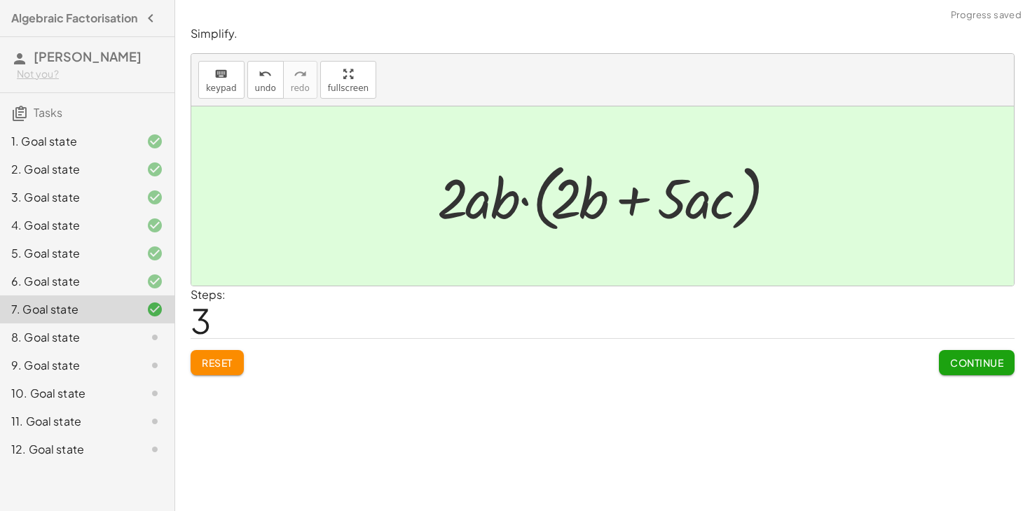
click at [1010, 353] on button "Continue" at bounding box center [977, 362] width 76 height 25
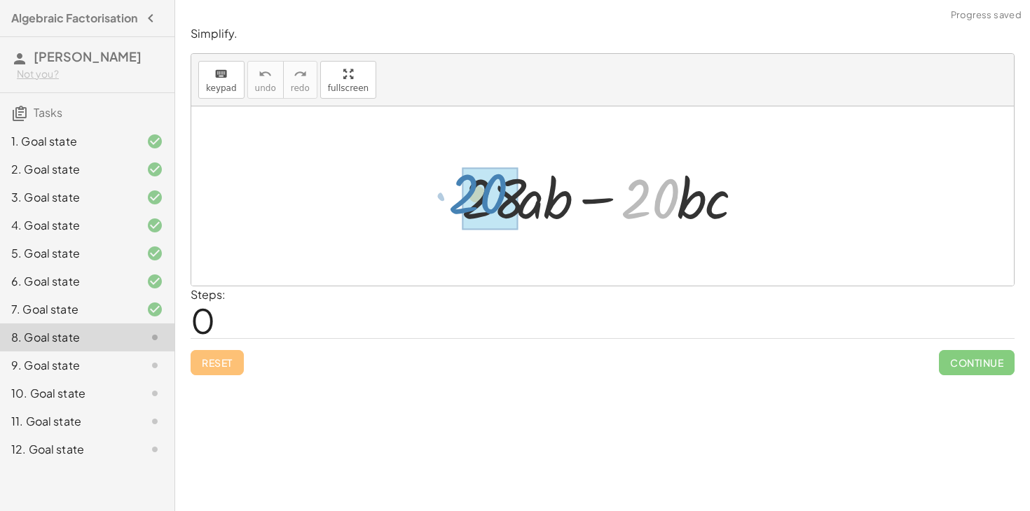
drag, startPoint x: 649, startPoint y: 207, endPoint x: 477, endPoint y: 202, distance: 172.4
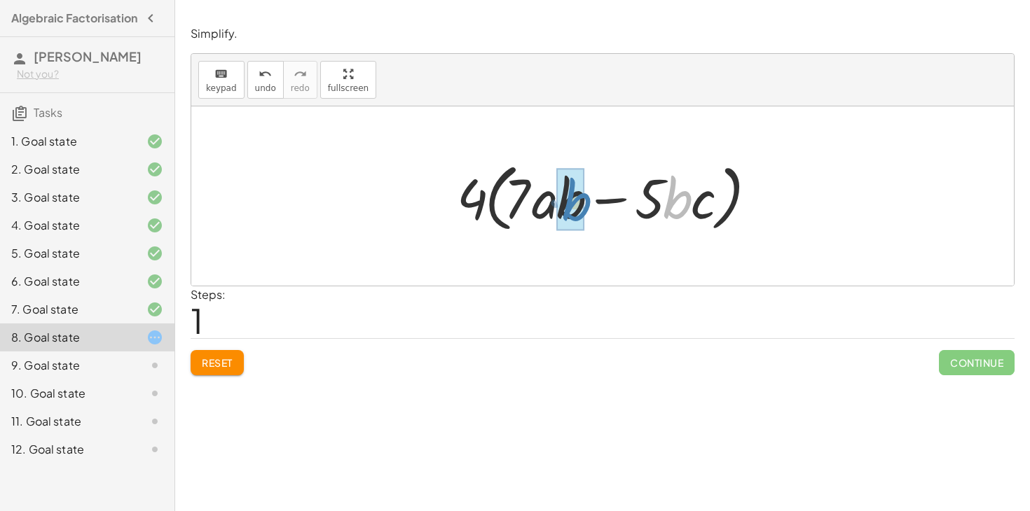
drag, startPoint x: 670, startPoint y: 208, endPoint x: 569, endPoint y: 210, distance: 100.9
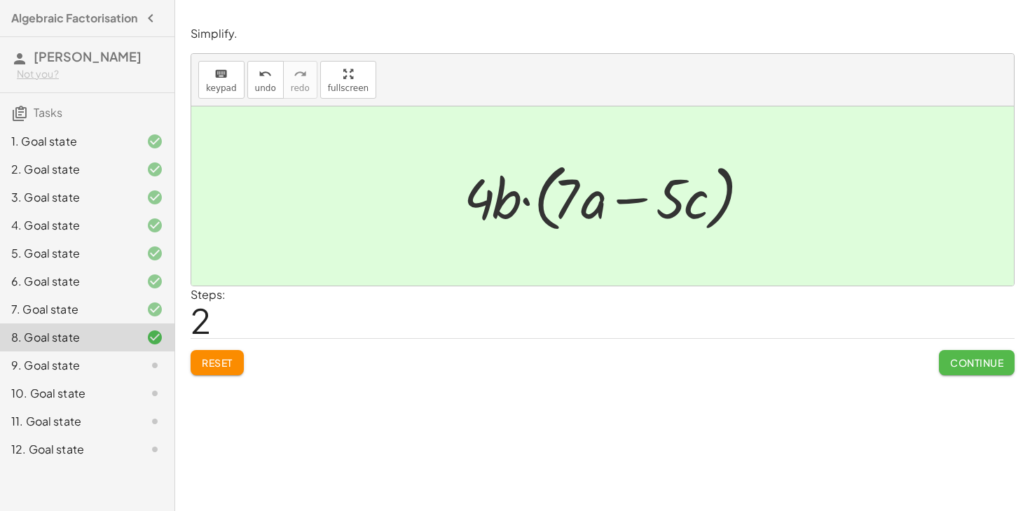
click at [968, 364] on span "Continue" at bounding box center [976, 363] width 53 height 13
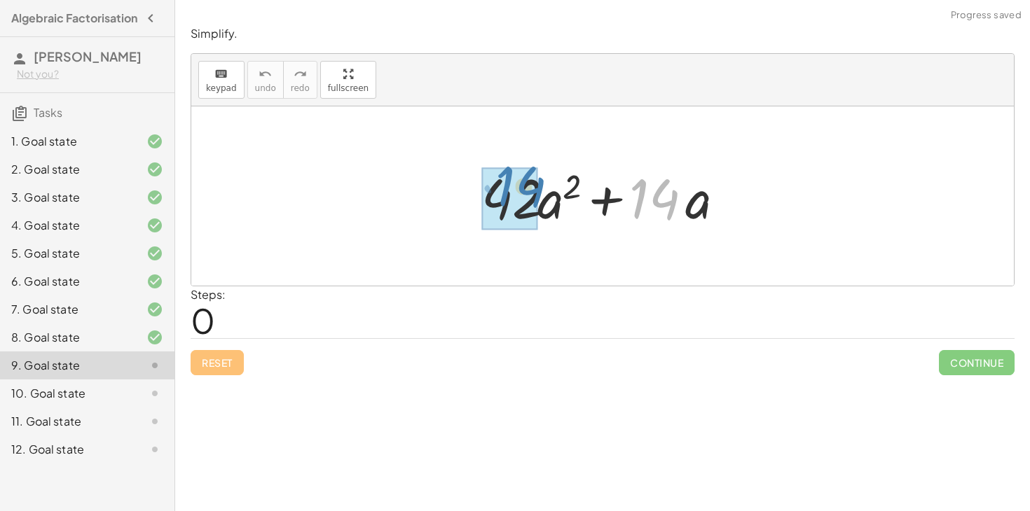
drag, startPoint x: 648, startPoint y: 199, endPoint x: 514, endPoint y: 186, distance: 134.4
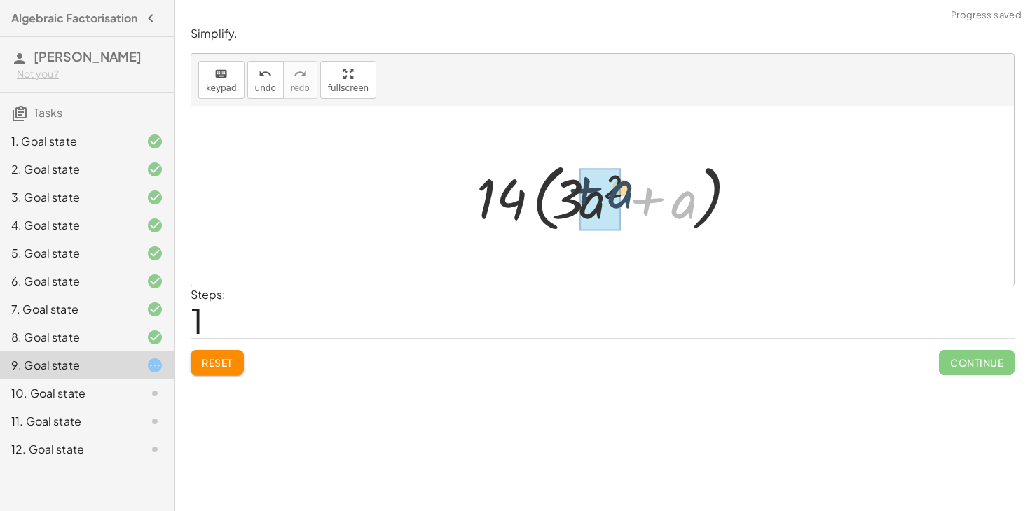
drag, startPoint x: 682, startPoint y: 201, endPoint x: 621, endPoint y: 191, distance: 61.0
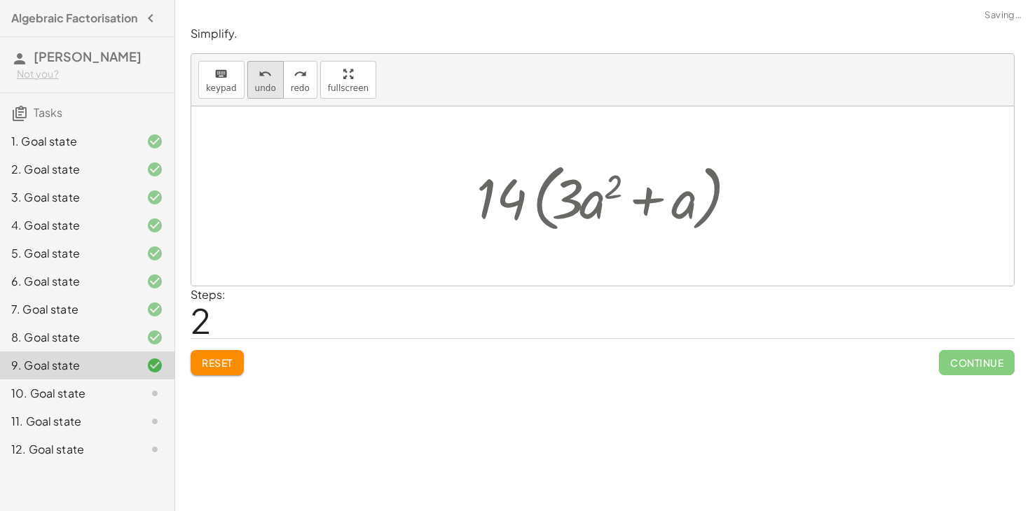
click at [255, 76] on div "undo" at bounding box center [265, 73] width 21 height 17
